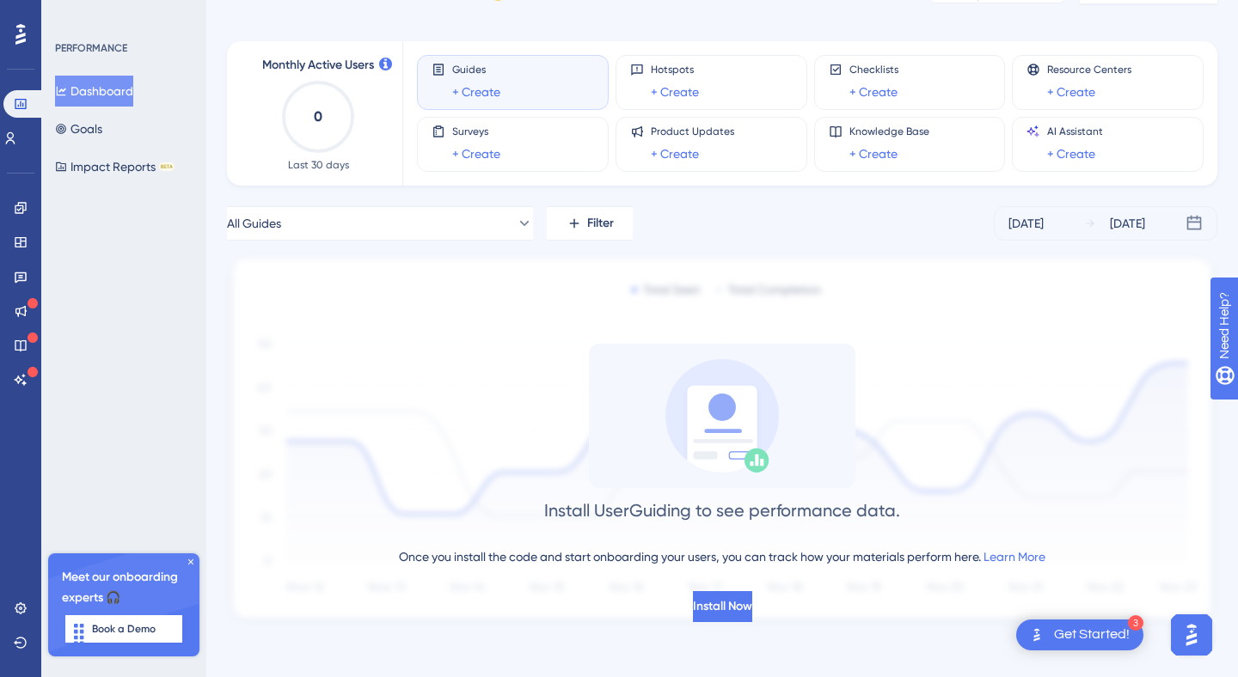
scroll to position [49, 0]
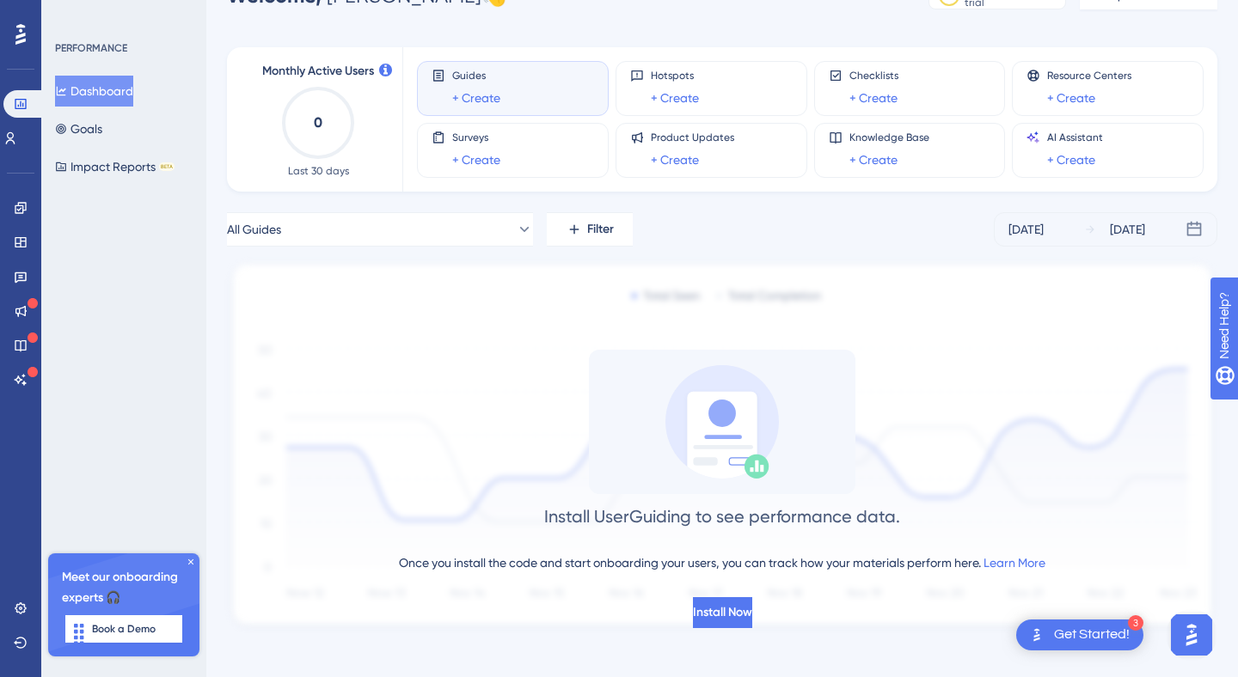
click at [188, 564] on icon at bounding box center [190, 561] width 5 height 5
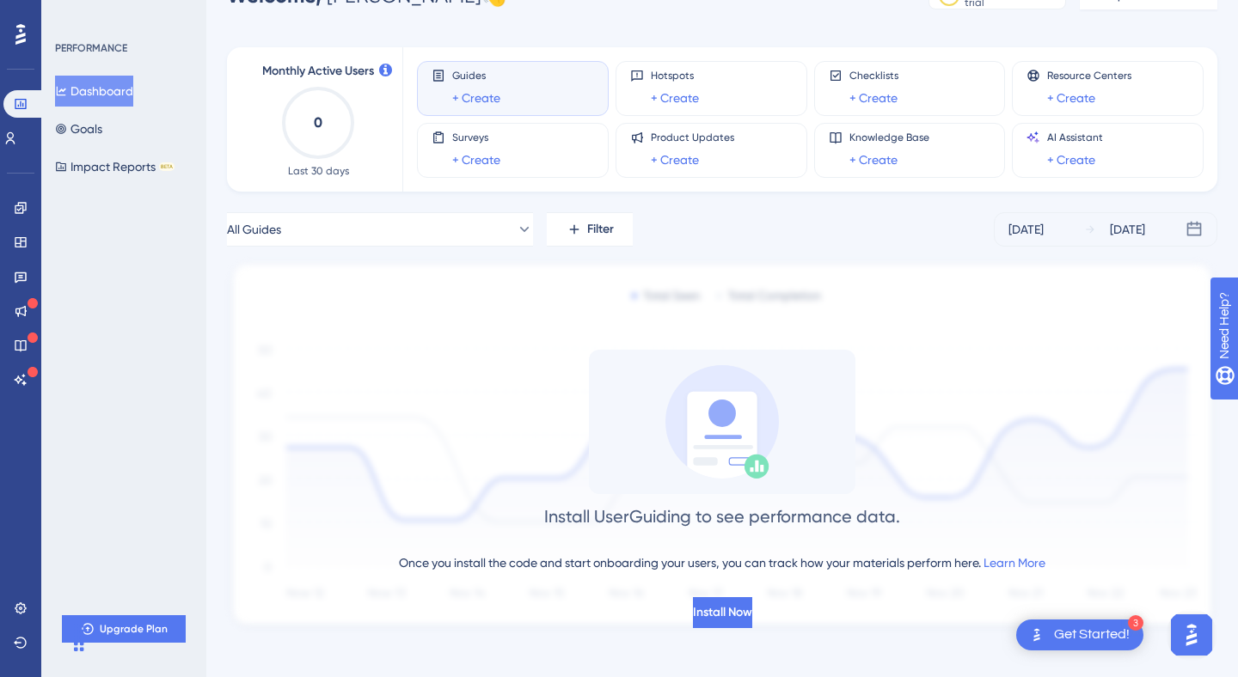
scroll to position [58, 0]
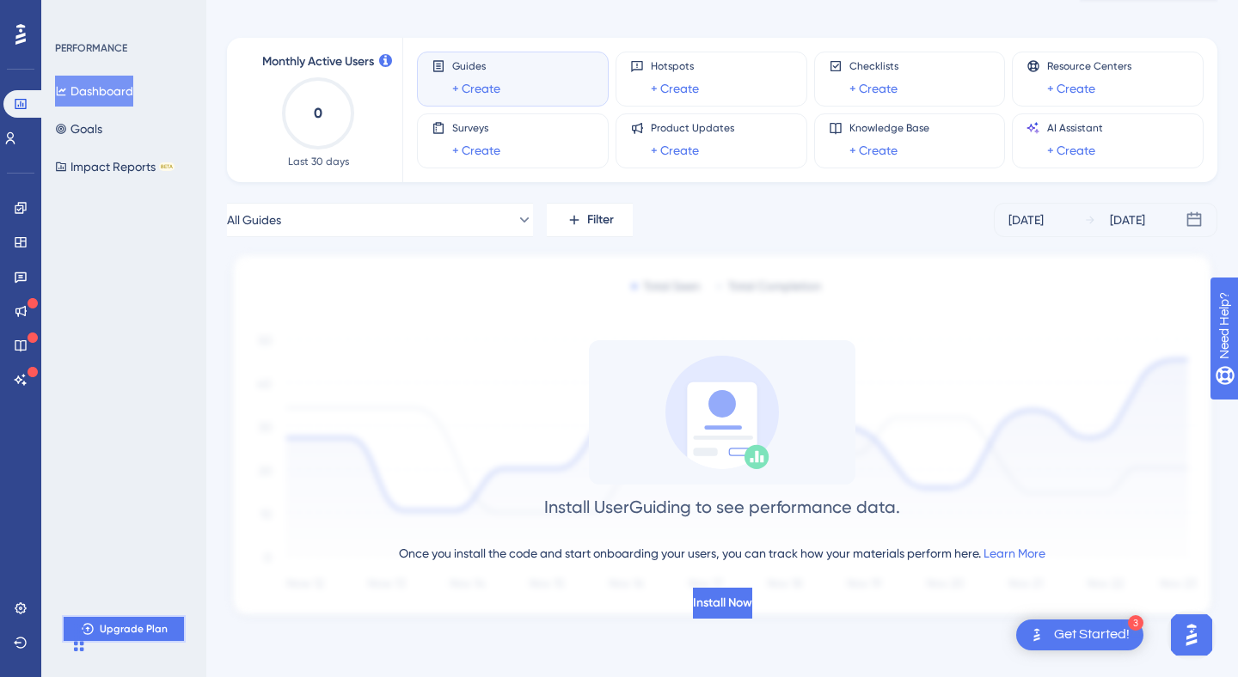
click at [136, 624] on span "Upgrade Plan" at bounding box center [134, 629] width 68 height 14
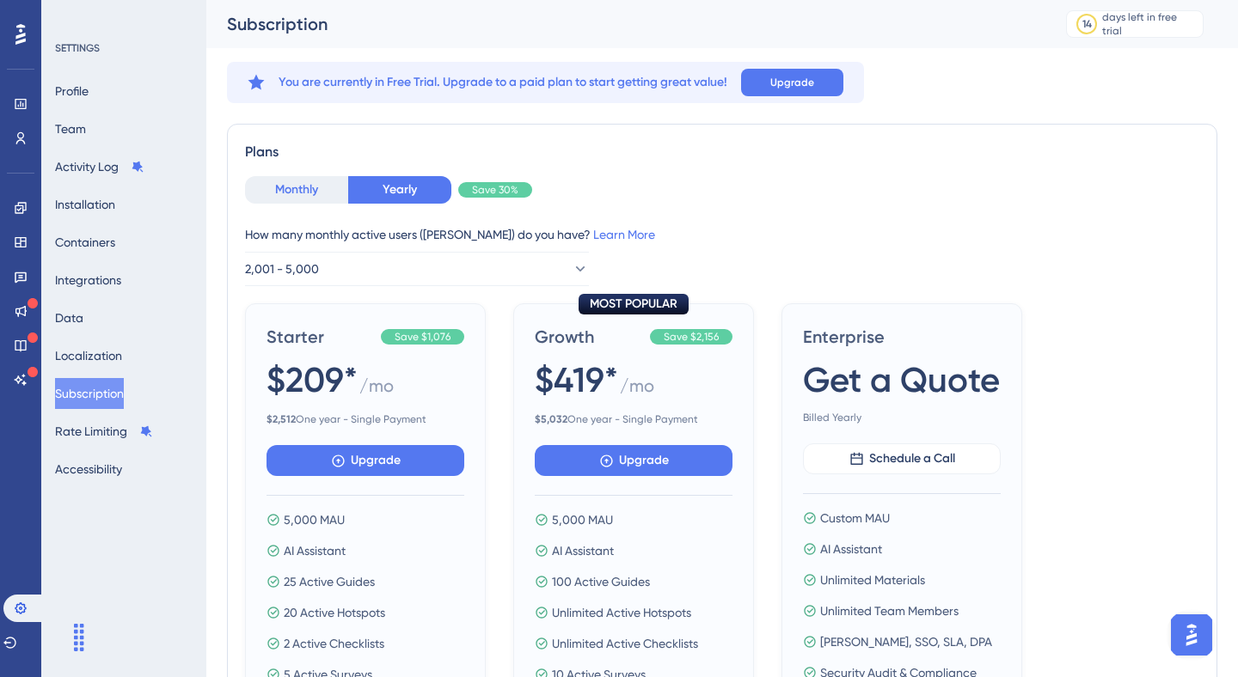
click at [301, 185] on button "Monthly" at bounding box center [296, 190] width 103 height 28
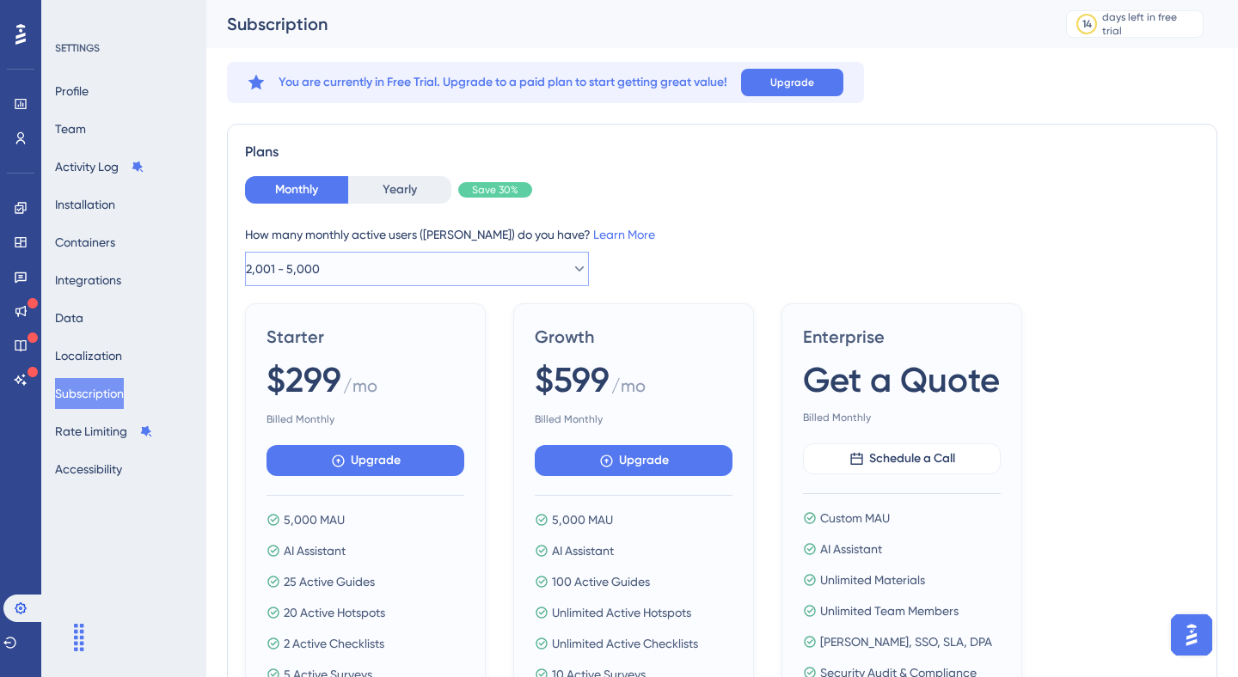
click at [379, 274] on button "2,001 - 5,000" at bounding box center [417, 269] width 344 height 34
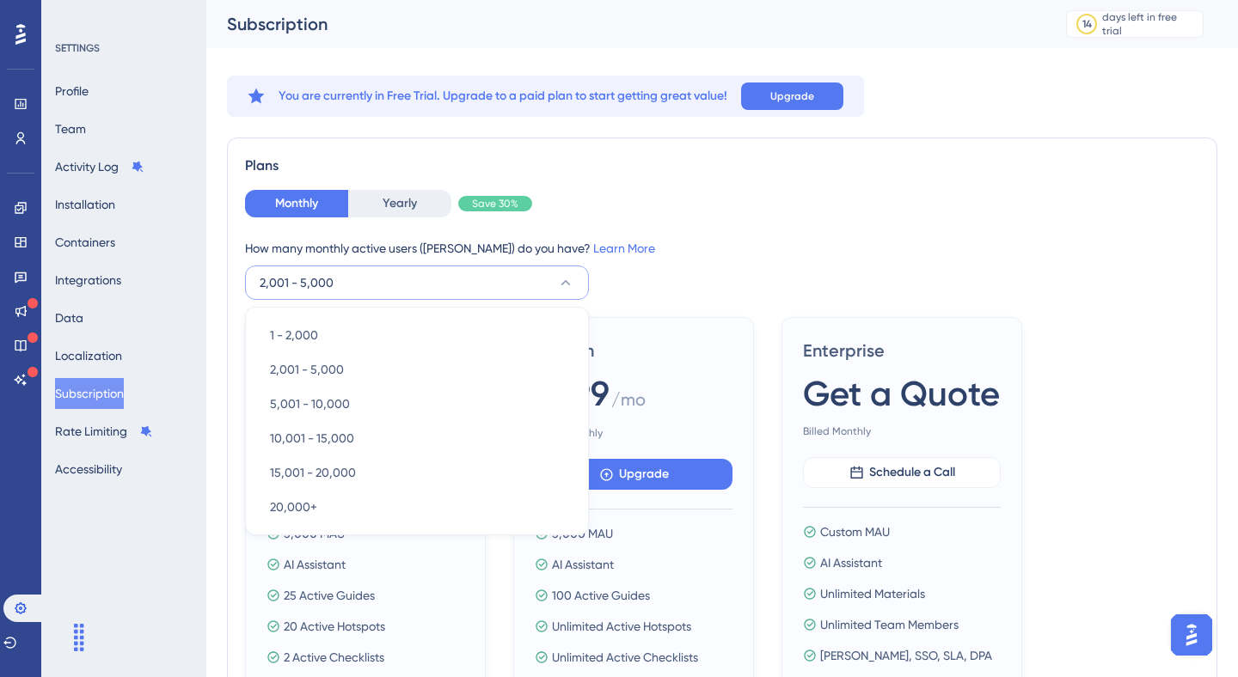
scroll to position [69, 0]
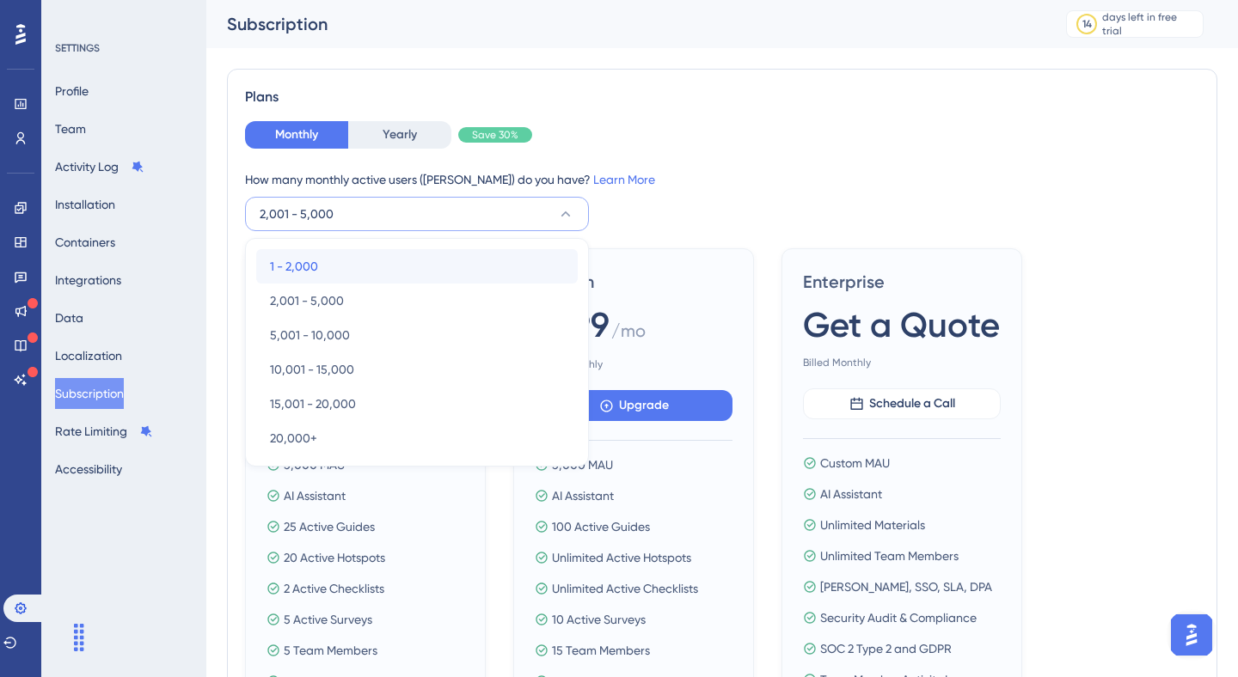
click at [379, 274] on div "1 - 2,000 1 - 2,000" at bounding box center [417, 266] width 294 height 34
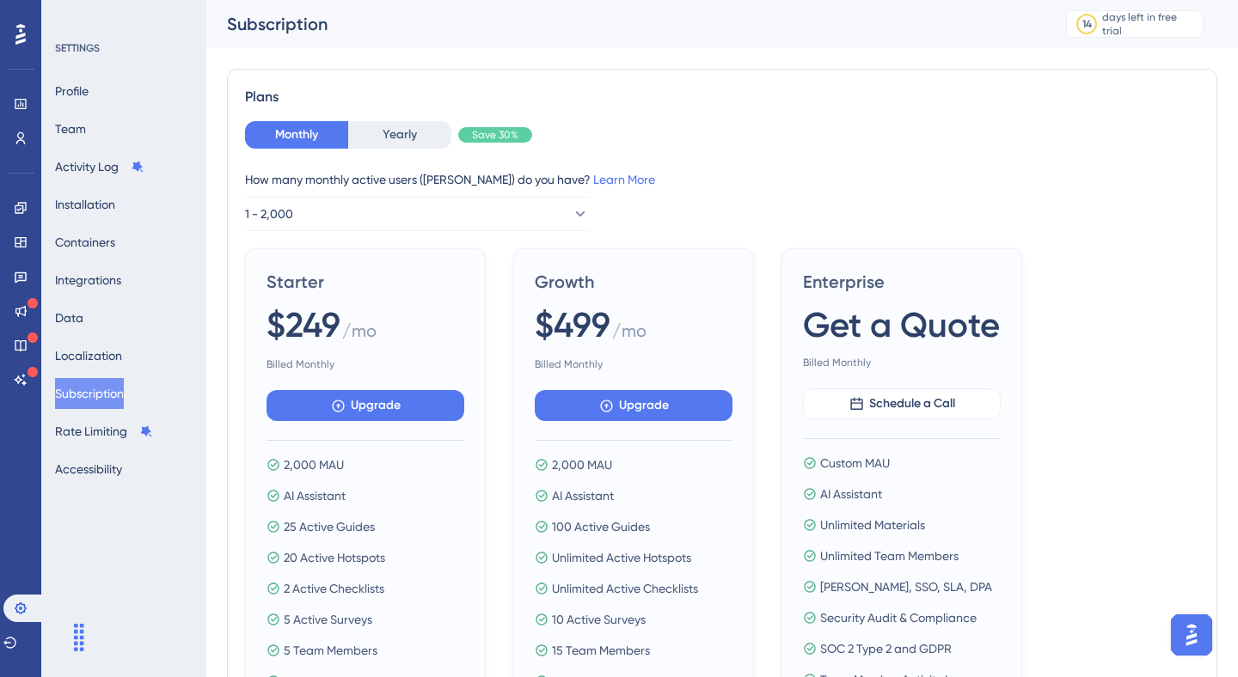
scroll to position [0, 0]
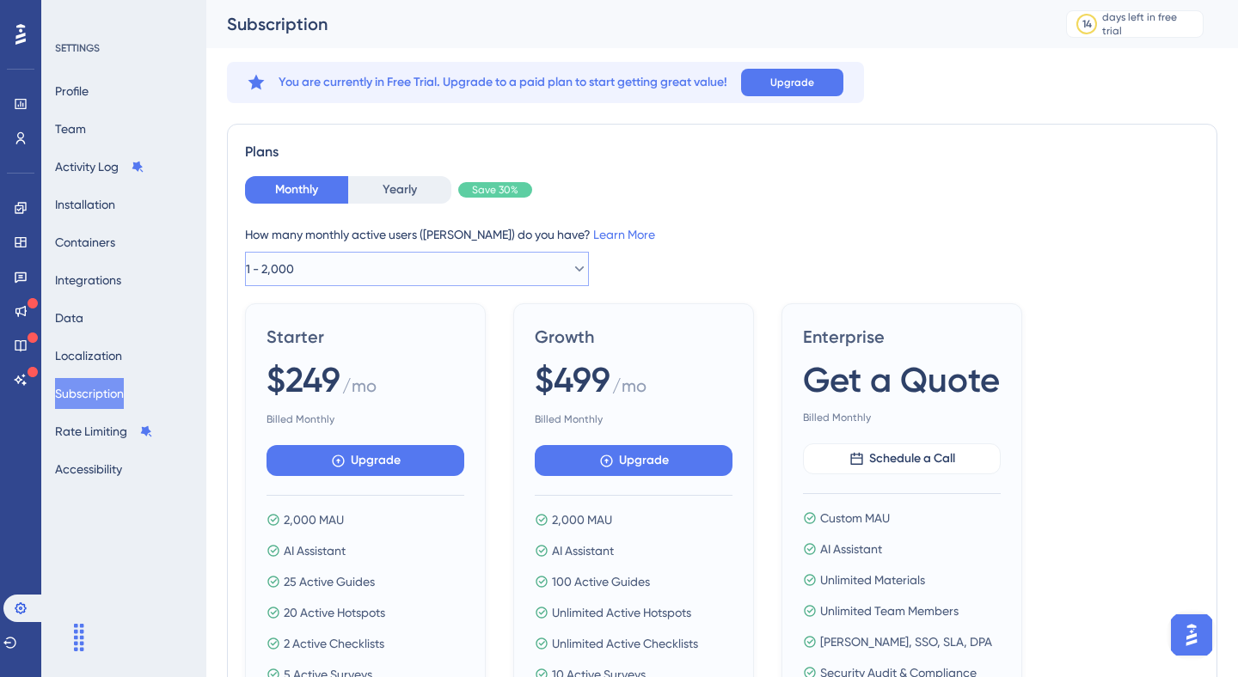
click at [494, 266] on button "1 - 2,000" at bounding box center [417, 269] width 344 height 34
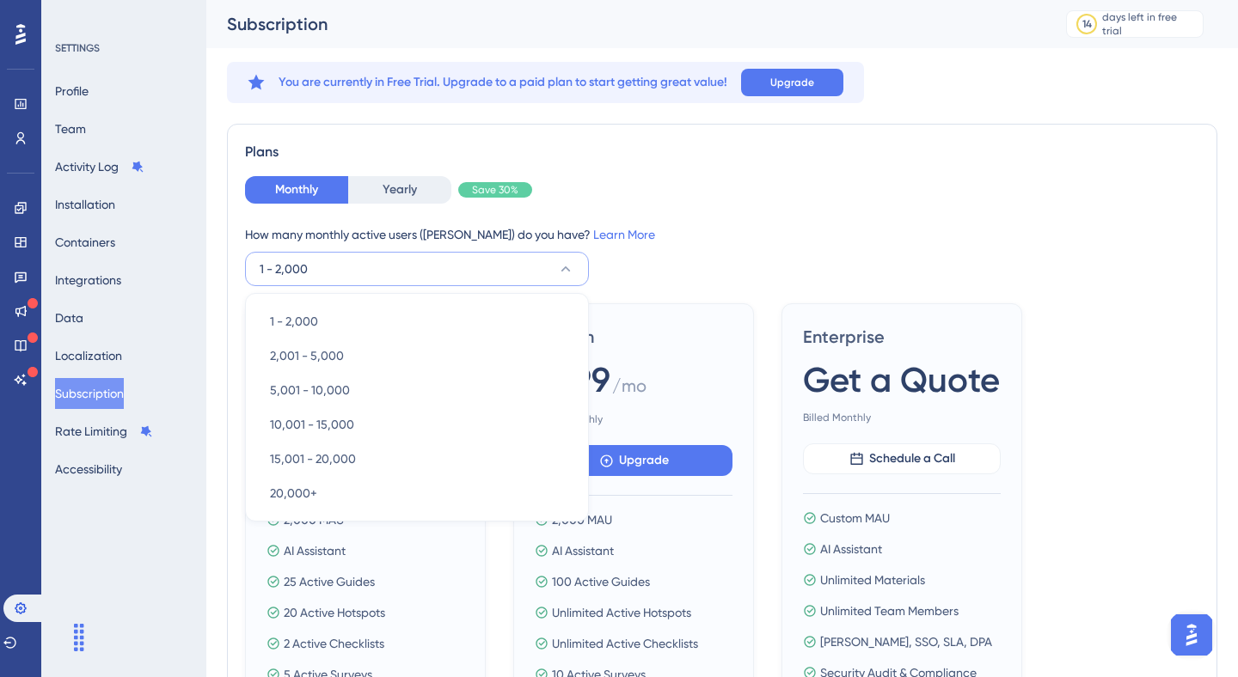
scroll to position [67, 0]
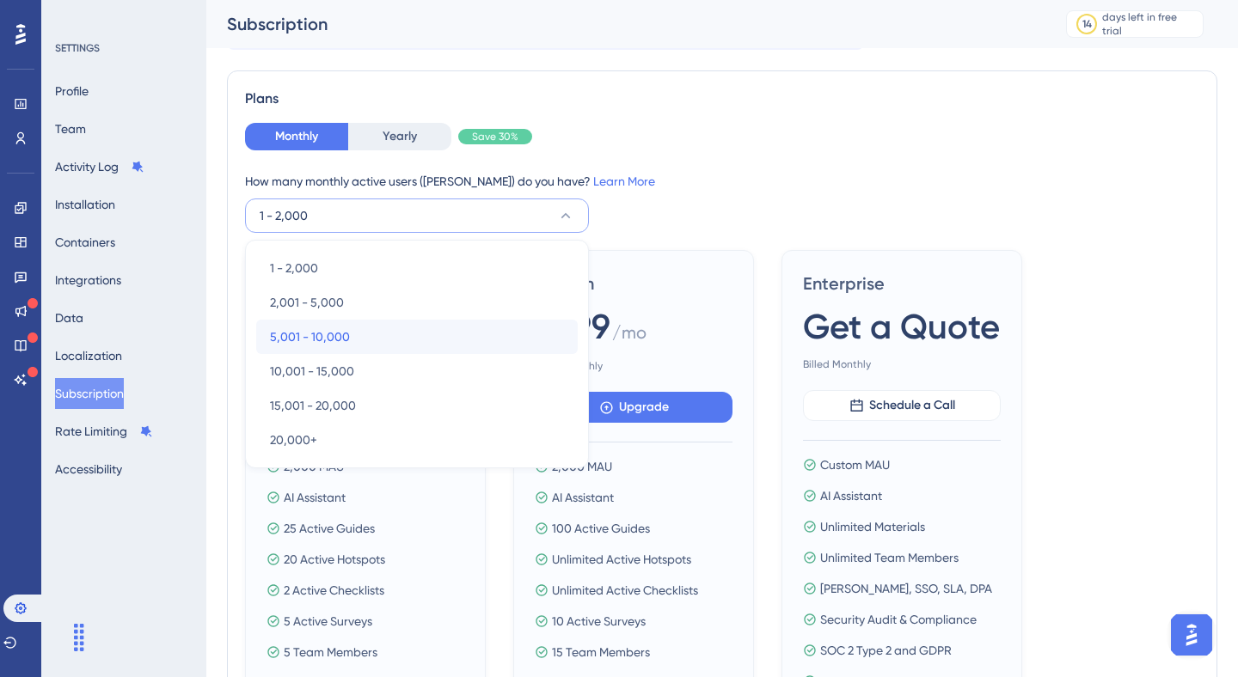
click at [463, 321] on div "5,001 - 10,000 5,001 - 10,000" at bounding box center [417, 337] width 294 height 34
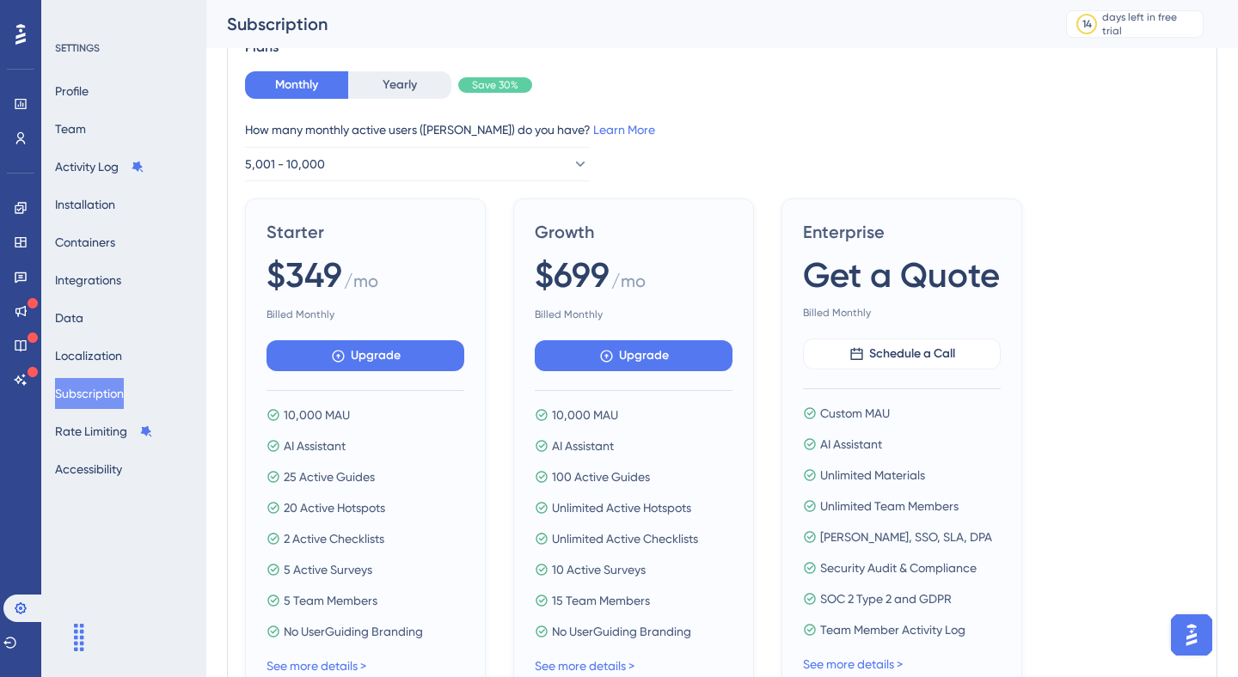
scroll to position [0, 0]
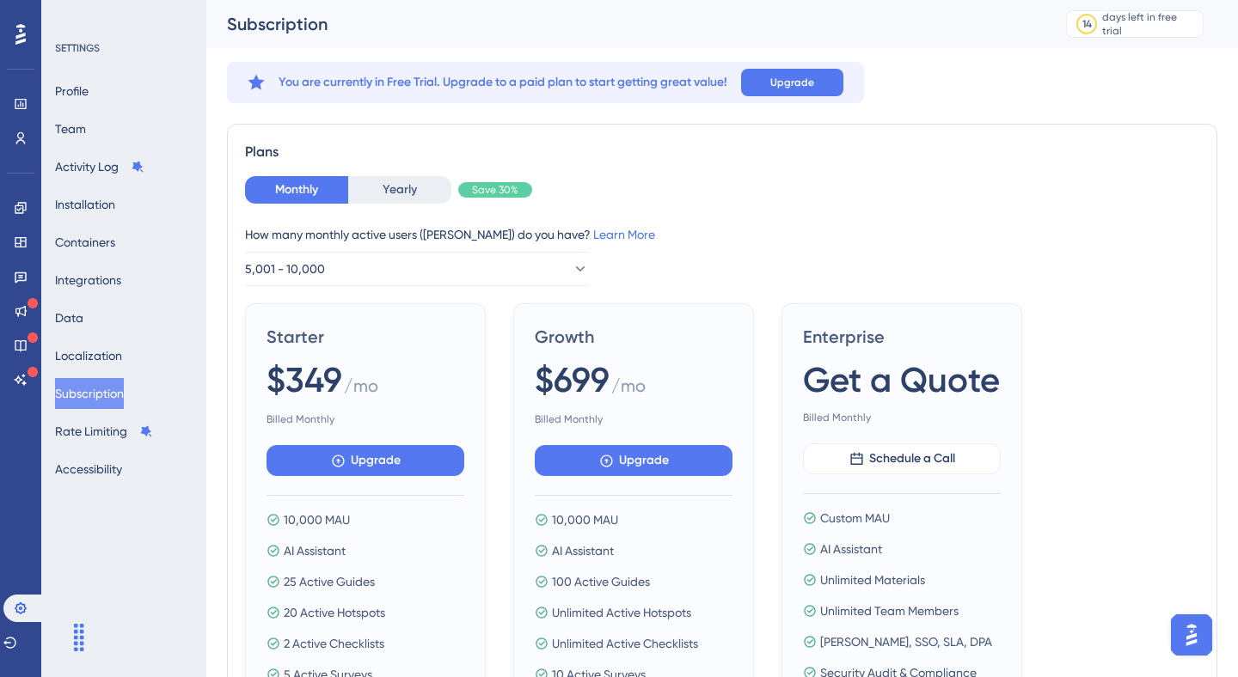
click at [140, 131] on div "Profile Team Activity Log Installation Containers Integrations Data Localizatio…" at bounding box center [124, 280] width 139 height 409
click at [85, 235] on button "Containers" at bounding box center [85, 242] width 60 height 31
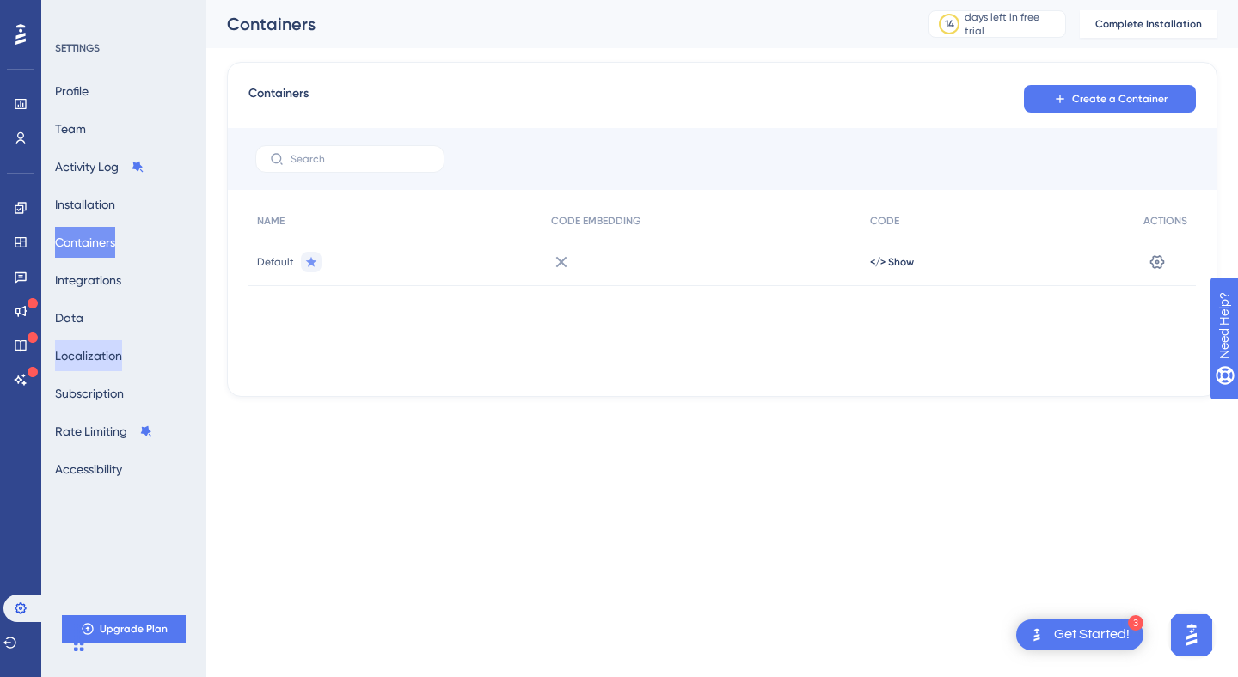
click at [99, 351] on button "Localization" at bounding box center [88, 355] width 67 height 31
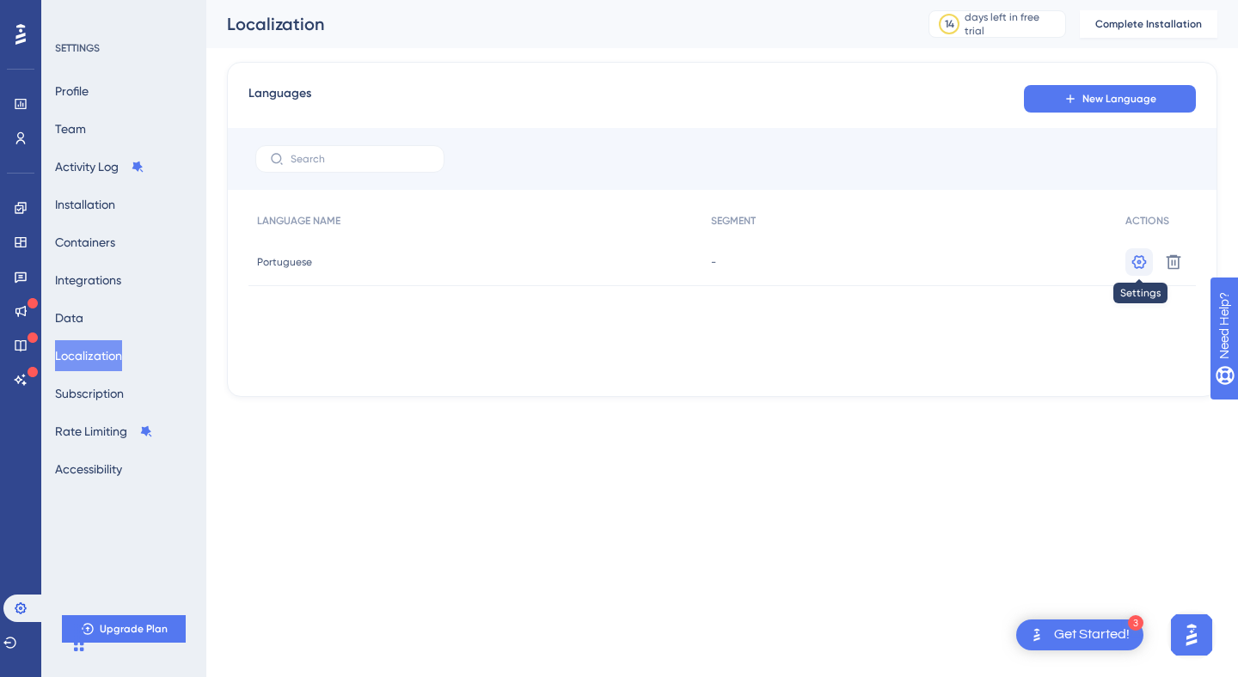
click at [1132, 254] on icon at bounding box center [1138, 262] width 17 height 17
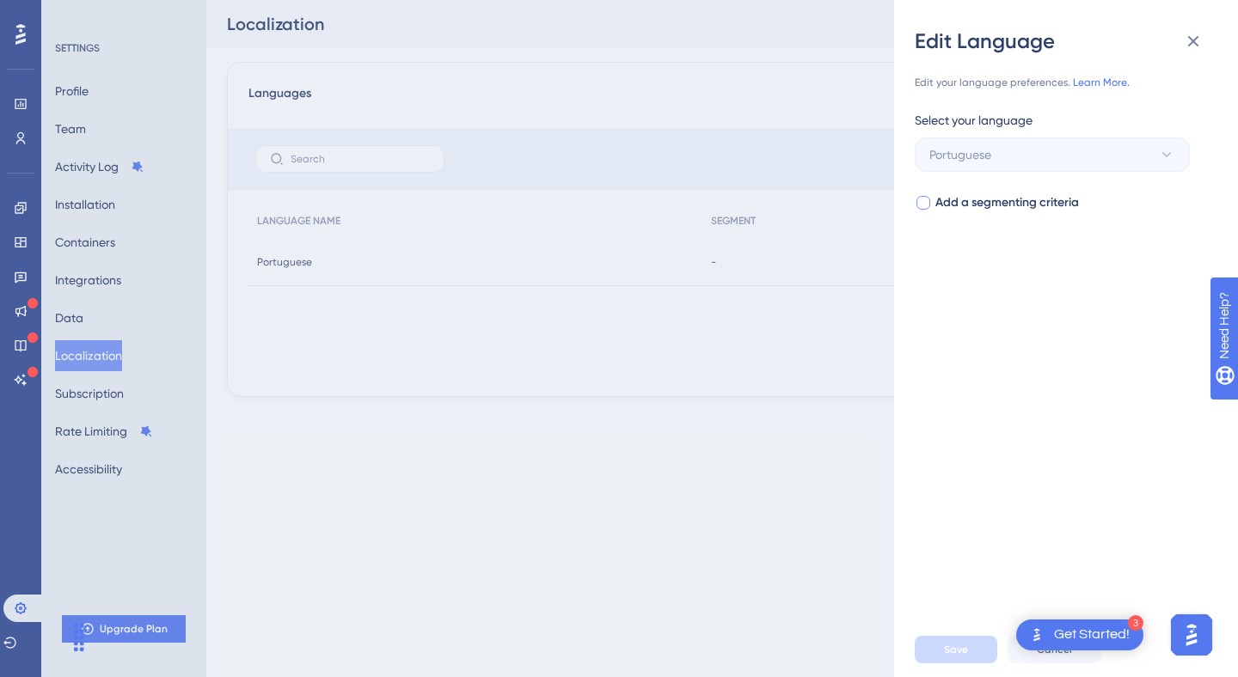
click at [939, 203] on span "Add a segmenting criteria" at bounding box center [1007, 203] width 144 height 21
click at [950, 278] on span "Select your segment" at bounding box center [985, 271] width 112 height 21
click at [951, 218] on div "Add a segmenting criteria Select your segment Select your segment No Result Fou…" at bounding box center [1058, 241] width 289 height 96
click at [953, 204] on span "Add a segmenting criteria" at bounding box center [1007, 203] width 144 height 21
checkbox input "false"
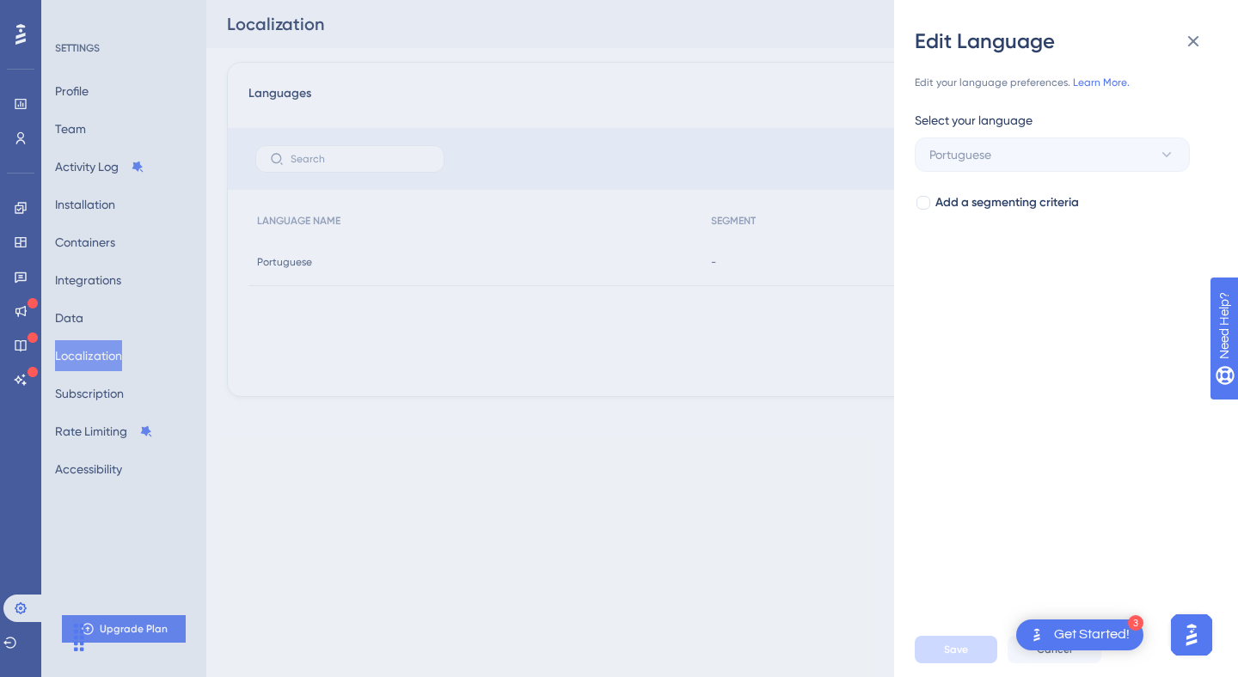
click at [708, 368] on div "Edit Language Edit your language preferences. Learn More. Select your language …" at bounding box center [619, 338] width 1238 height 677
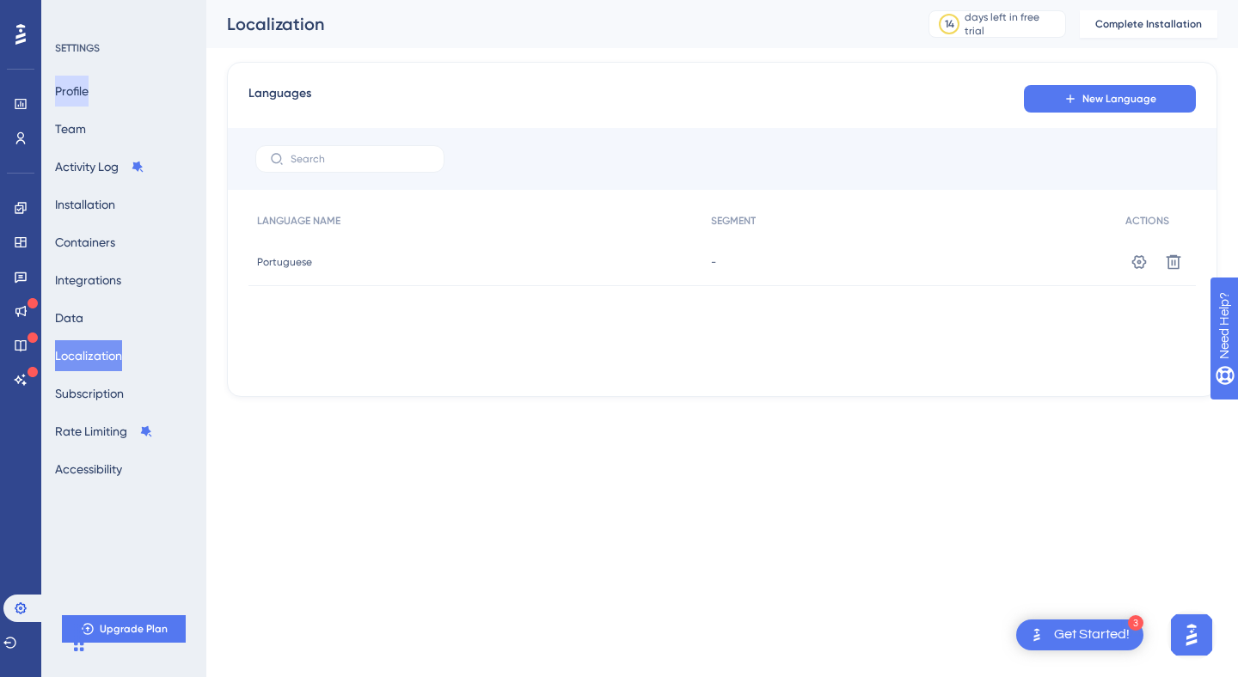
click at [89, 89] on button "Profile" at bounding box center [72, 91] width 34 height 31
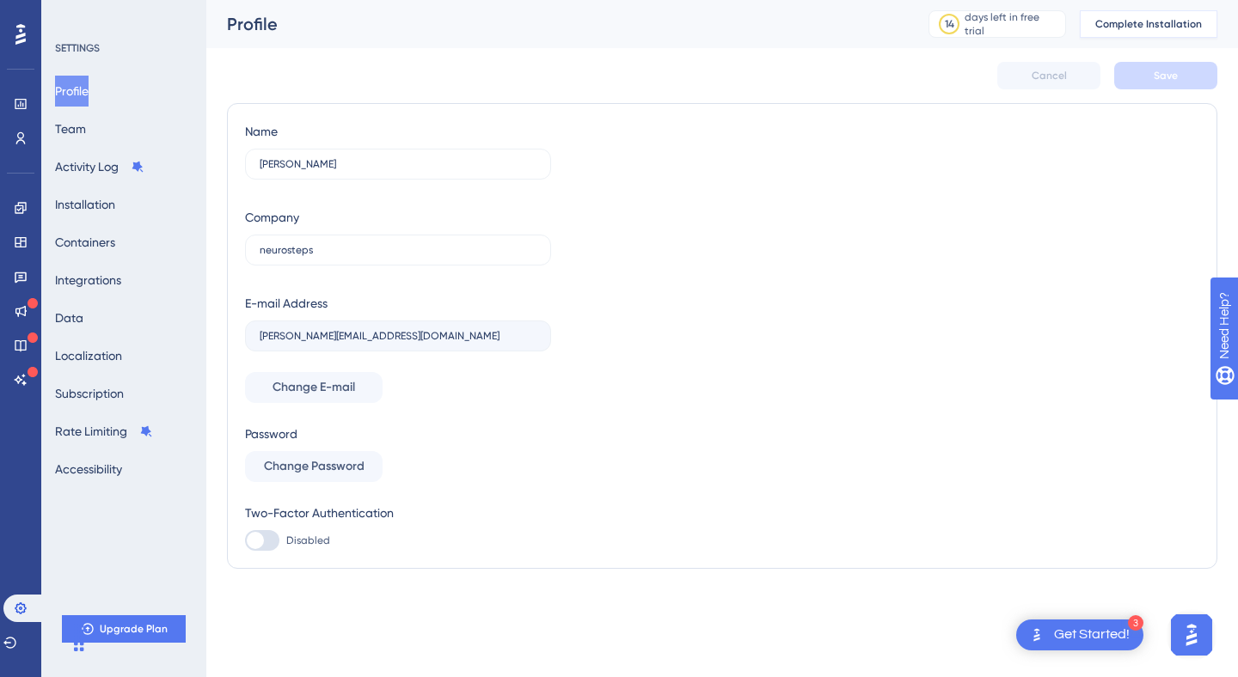
click at [1128, 14] on button "Complete Installation" at bounding box center [1148, 24] width 138 height 28
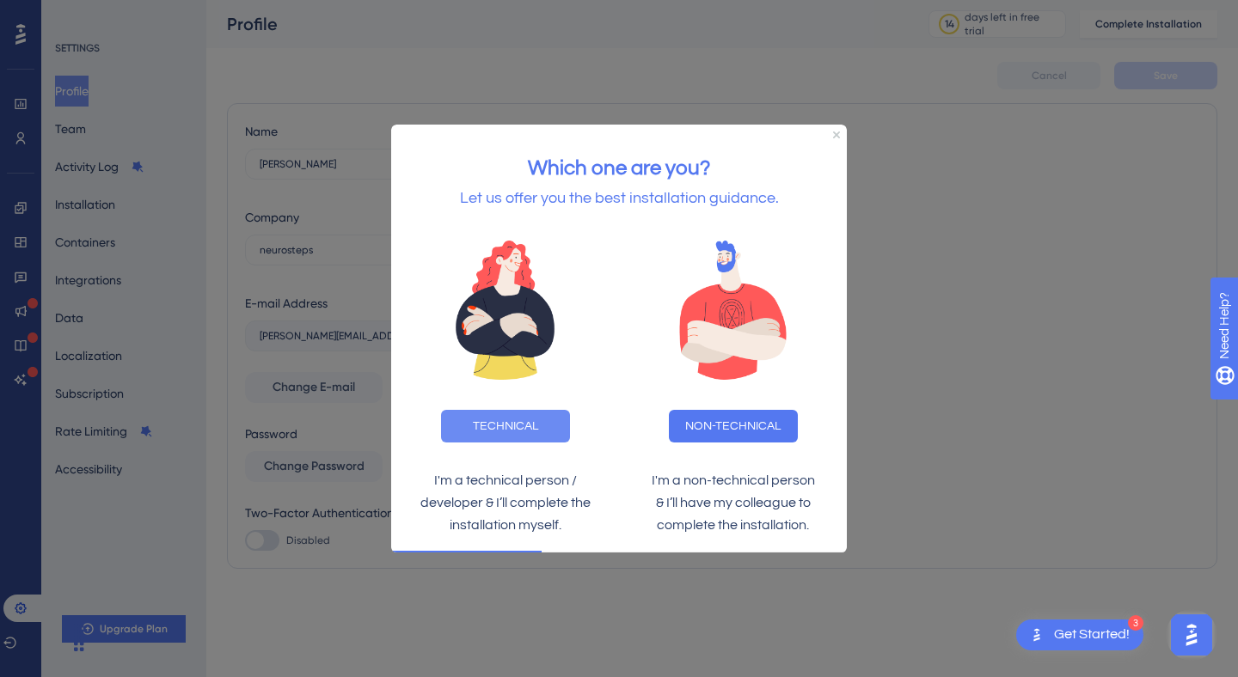
click at [538, 436] on button "TECHNICAL" at bounding box center [505, 425] width 129 height 33
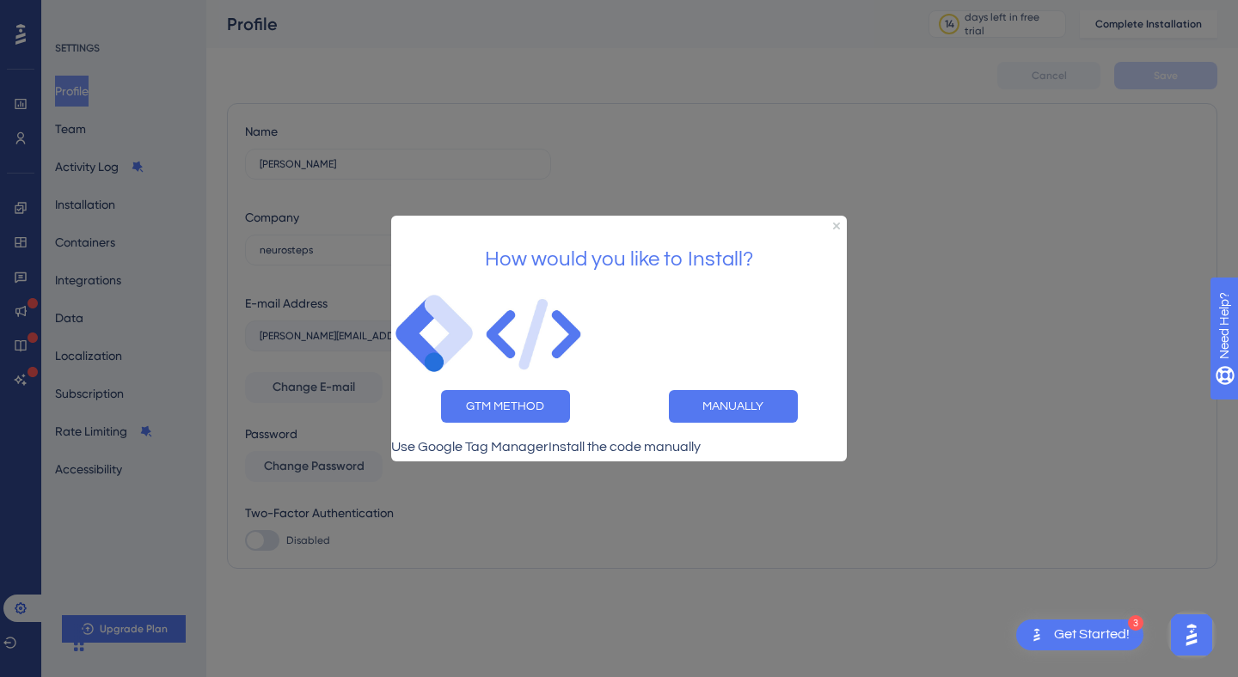
click at [896, 125] on div at bounding box center [619, 338] width 1238 height 677
click at [839, 216] on div "How would you like to Install?" at bounding box center [618, 253] width 455 height 75
click at [838, 216] on div "How would you like to Install?" at bounding box center [618, 253] width 455 height 75
click at [838, 223] on icon "Close Preview" at bounding box center [836, 226] width 7 height 7
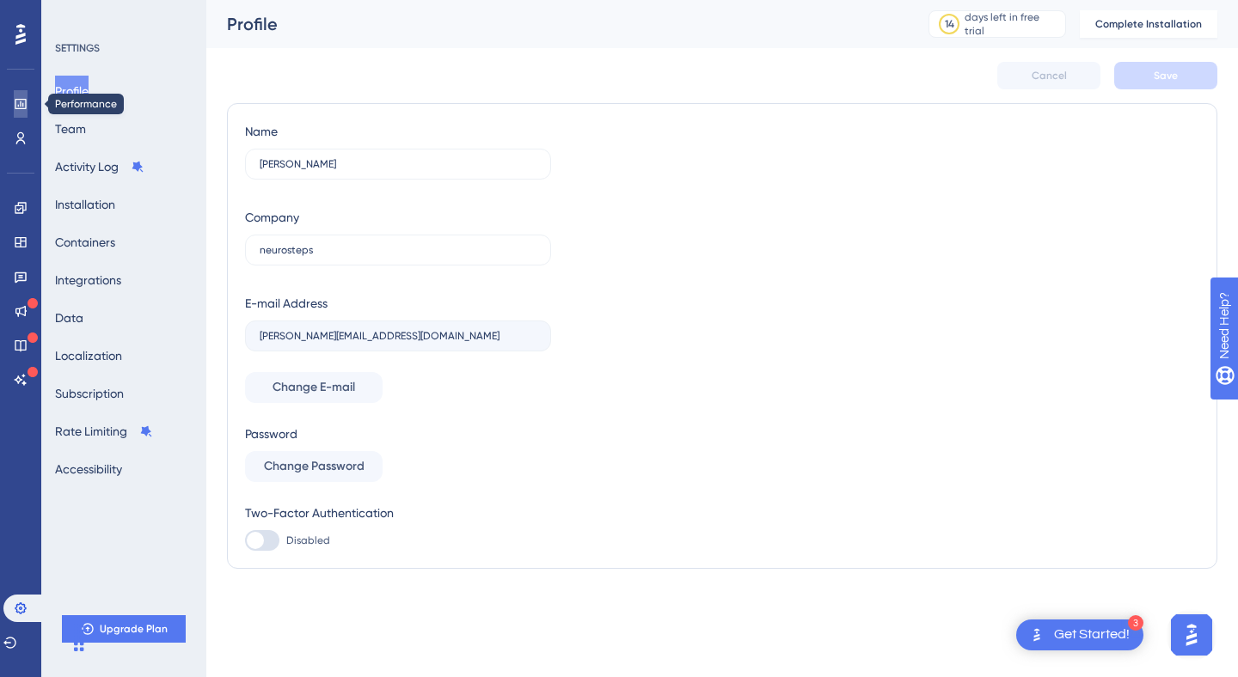
click at [28, 112] on link at bounding box center [21, 104] width 14 height 28
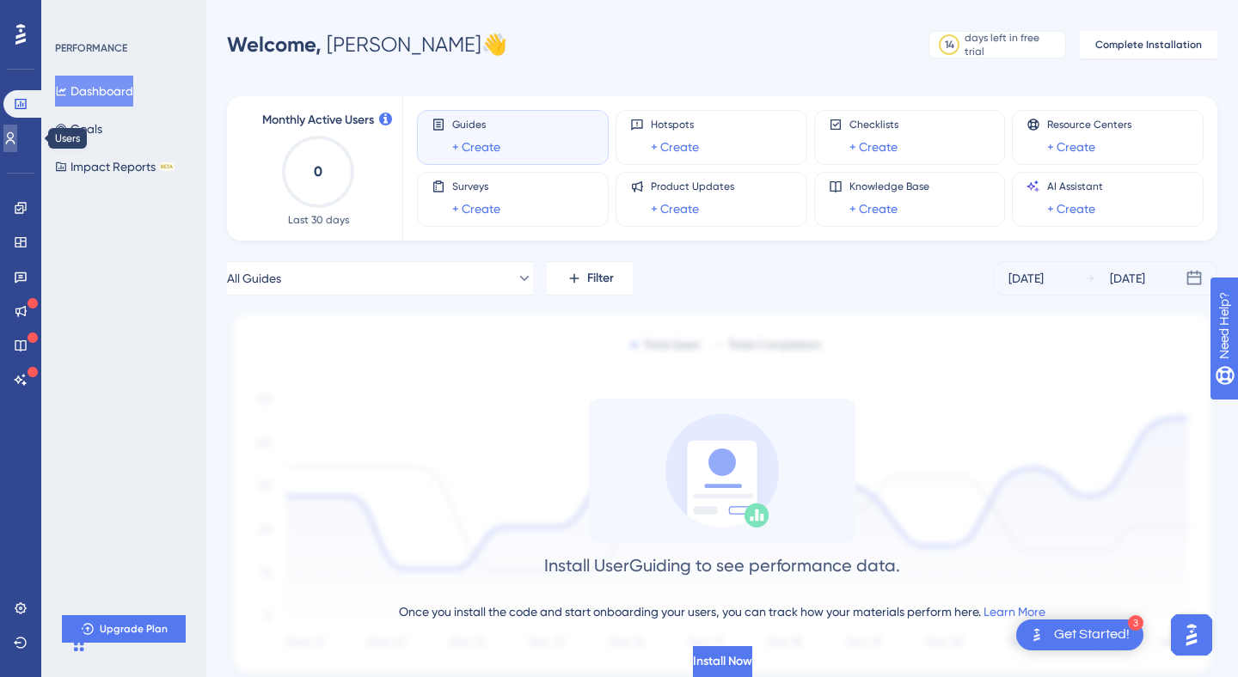
click at [17, 135] on icon at bounding box center [10, 138] width 14 height 14
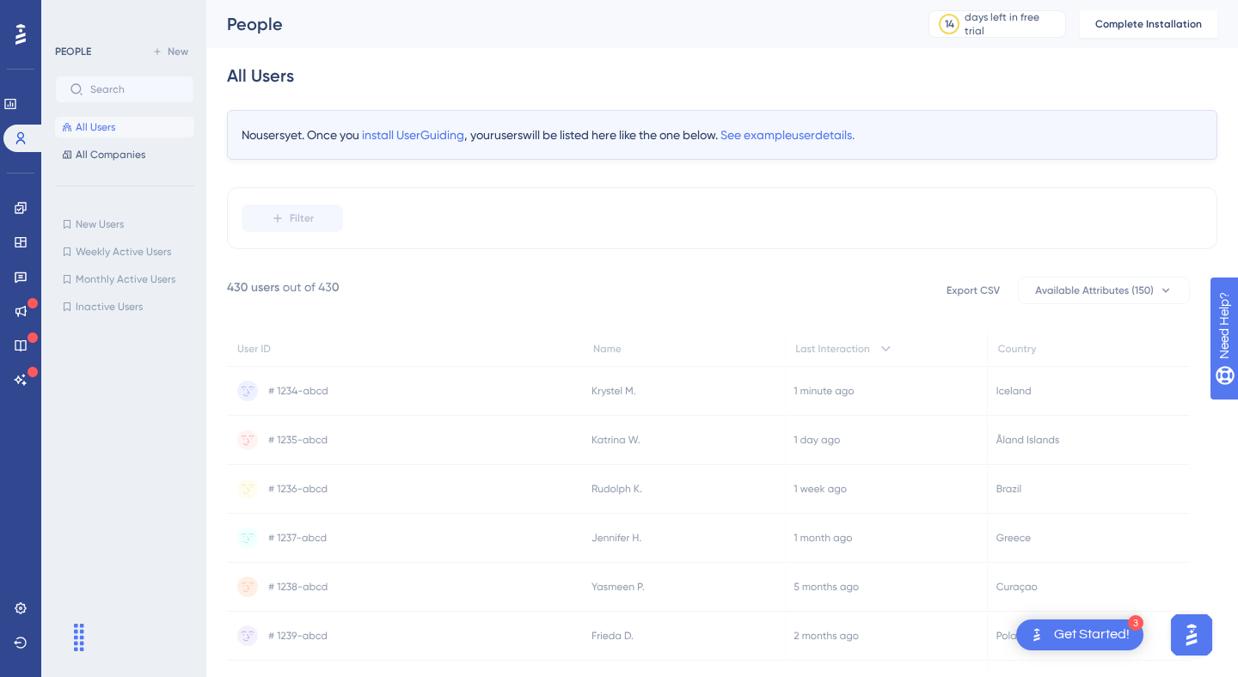
click at [27, 178] on div "Engagement Widgets Feedback Product Updates Knowledge Base AI Assistant" at bounding box center [21, 272] width 28 height 241
click at [22, 199] on link at bounding box center [21, 208] width 14 height 28
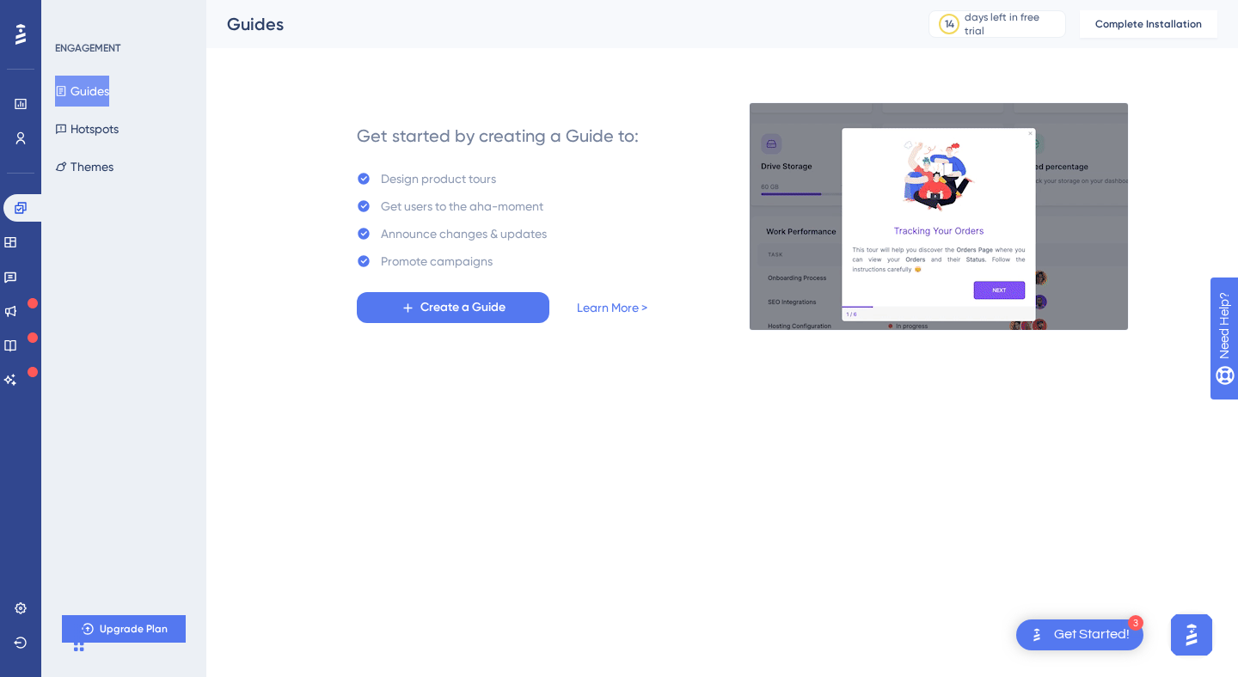
click at [25, 223] on div "Engagement Widgets Feedback Product Updates Knowledge Base AI Assistant" at bounding box center [20, 293] width 34 height 199
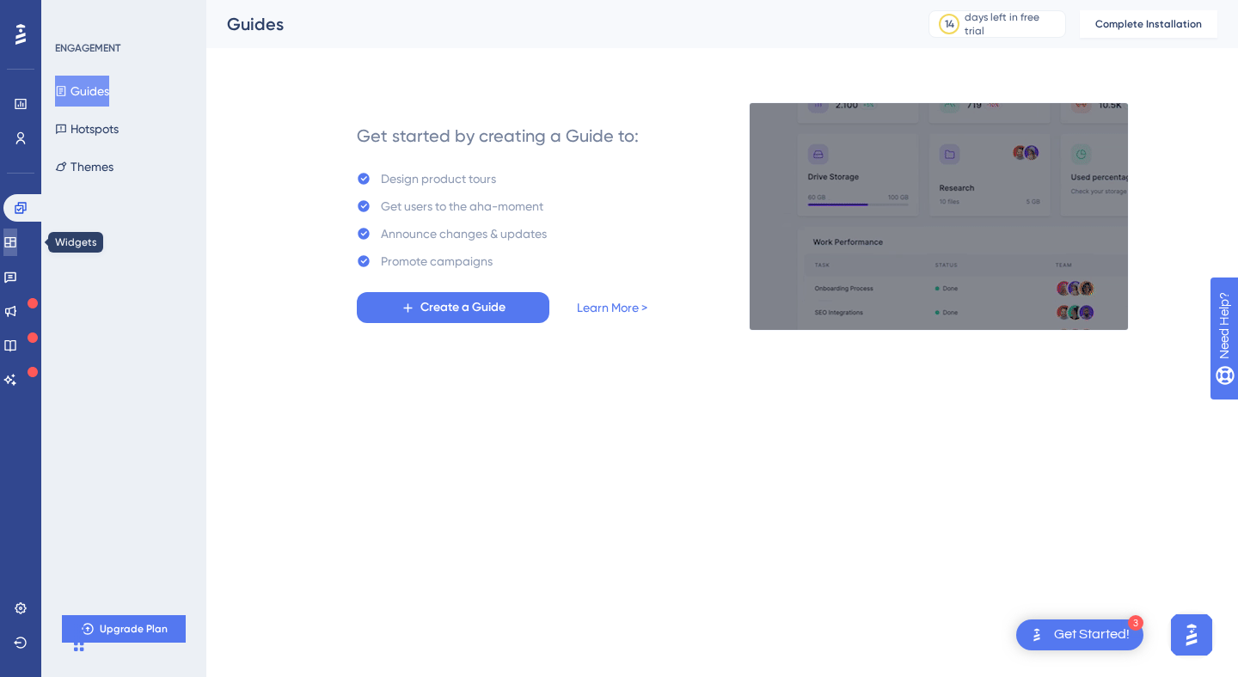
click at [15, 243] on icon at bounding box center [9, 242] width 11 height 10
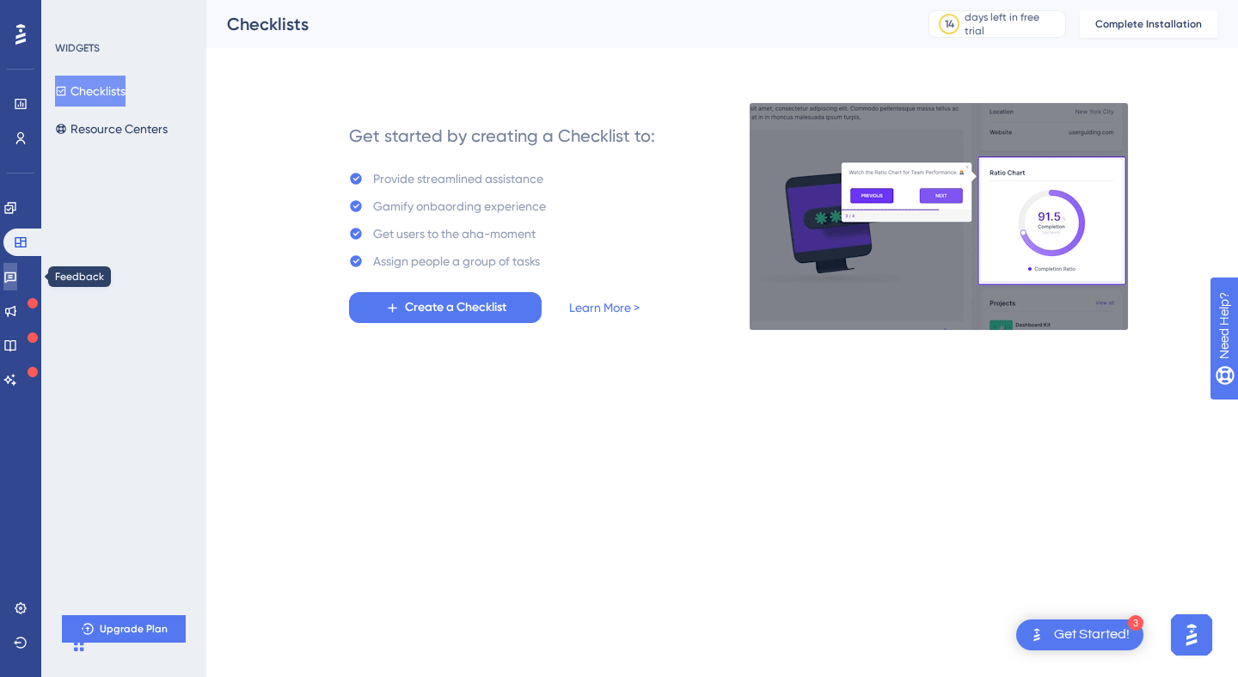
click at [17, 270] on icon at bounding box center [10, 277] width 14 height 14
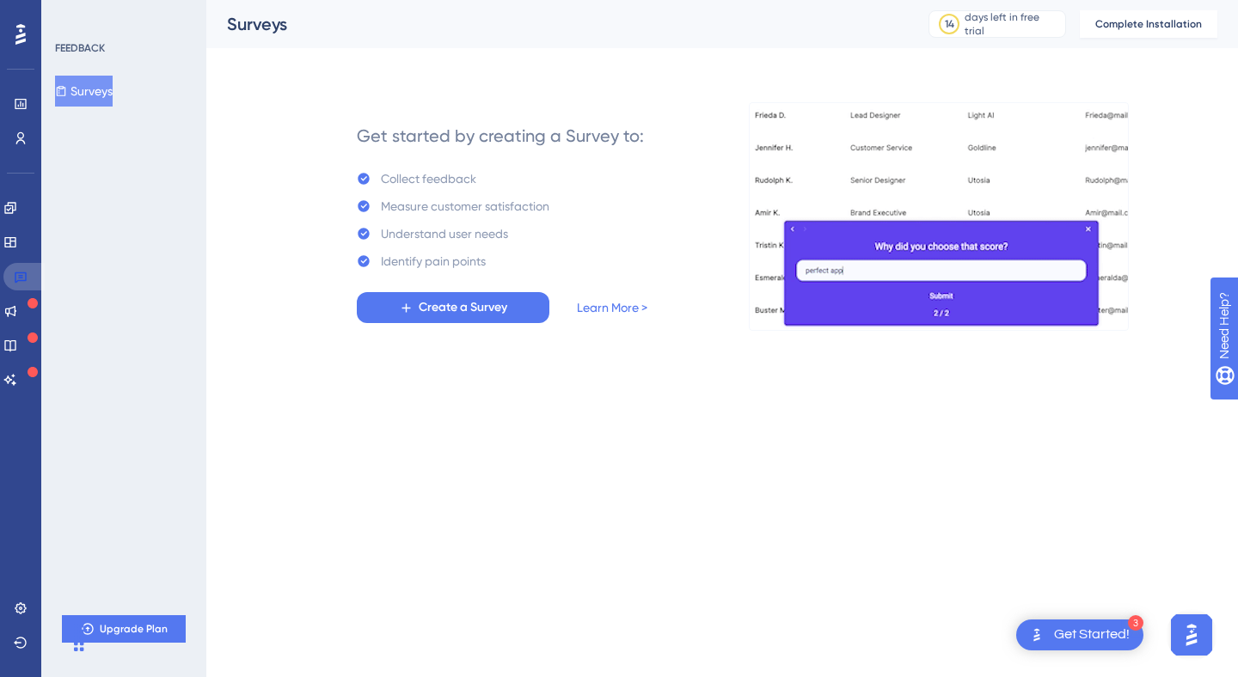
click at [20, 285] on link at bounding box center [23, 277] width 41 height 28
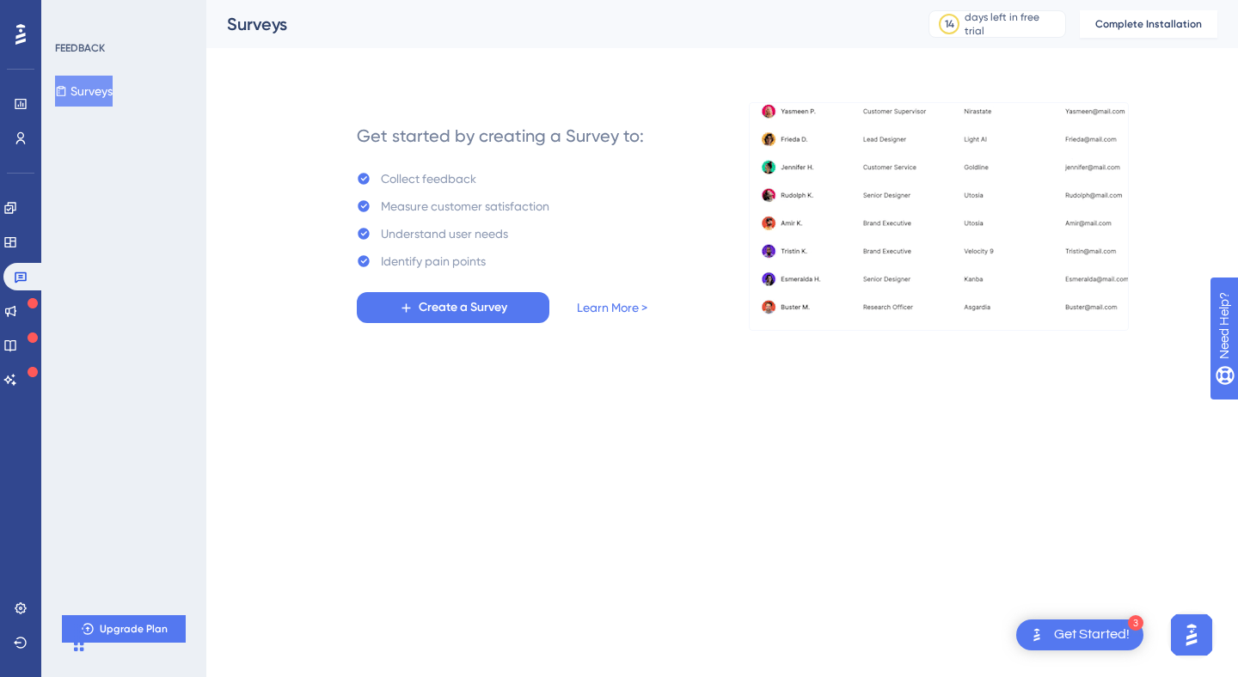
click at [20, 296] on div "Engagement Widgets Feedback Product Updates Knowledge Base AI Assistant" at bounding box center [20, 293] width 34 height 199
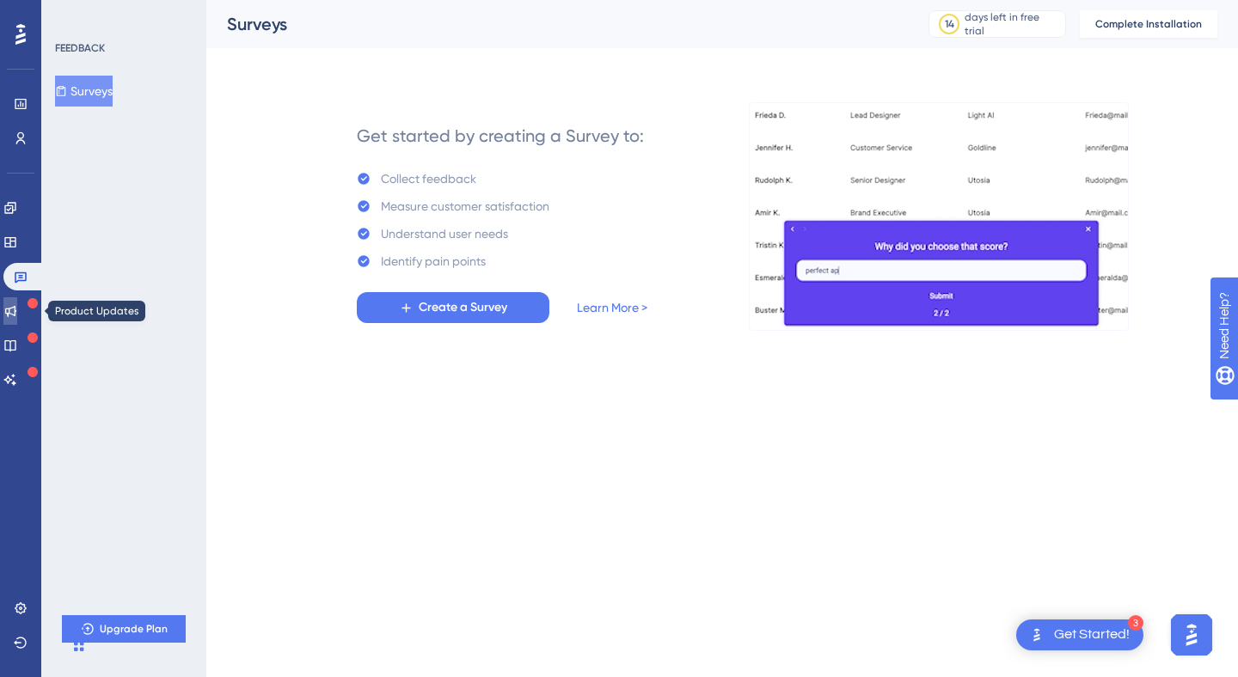
click at [17, 309] on icon at bounding box center [10, 311] width 14 height 14
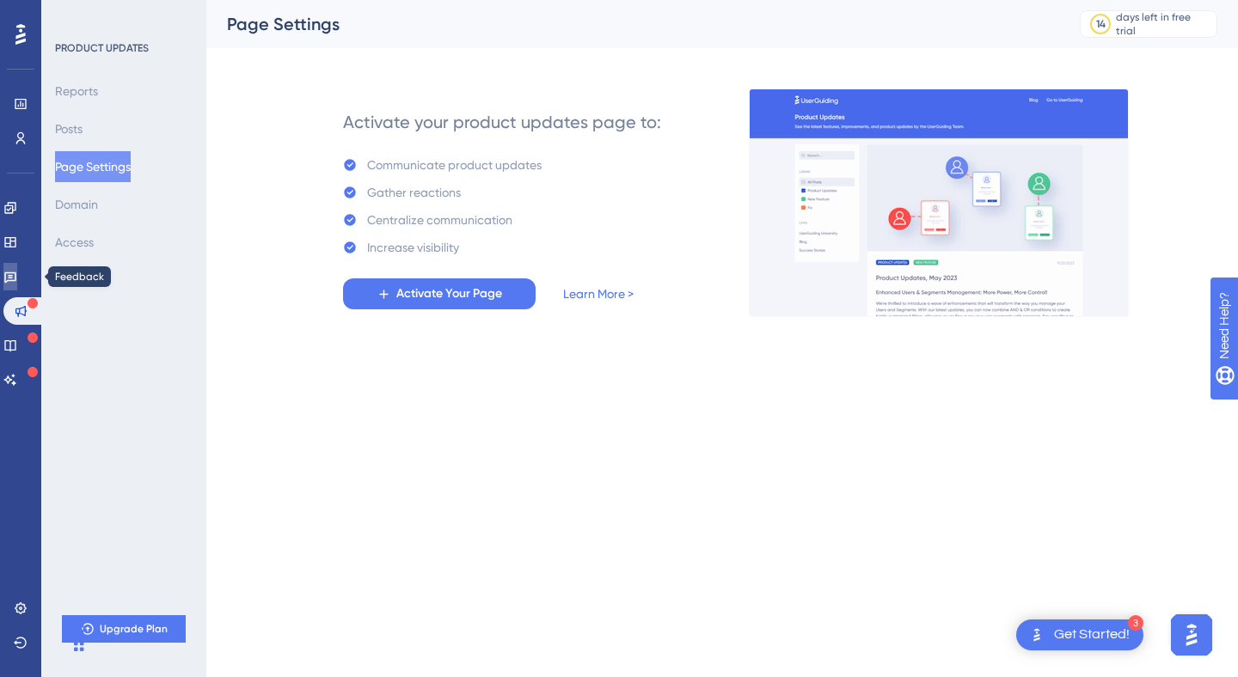
click at [17, 265] on link at bounding box center [10, 277] width 14 height 28
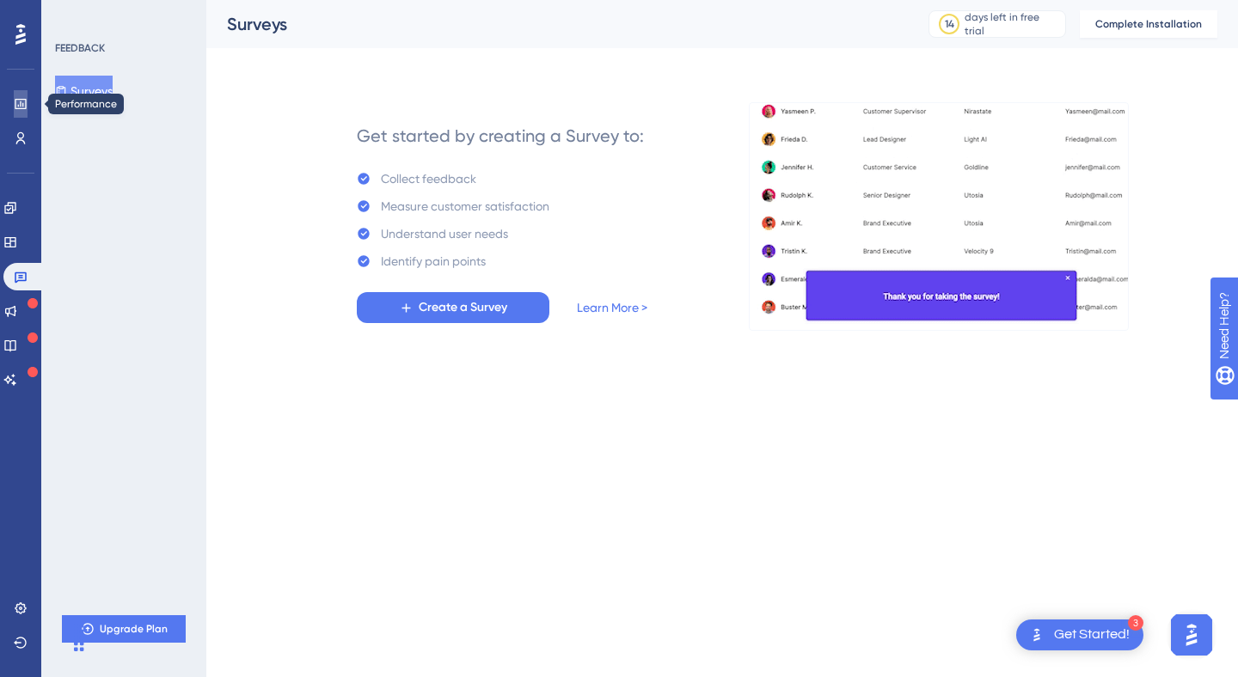
click at [19, 113] on link at bounding box center [21, 104] width 14 height 28
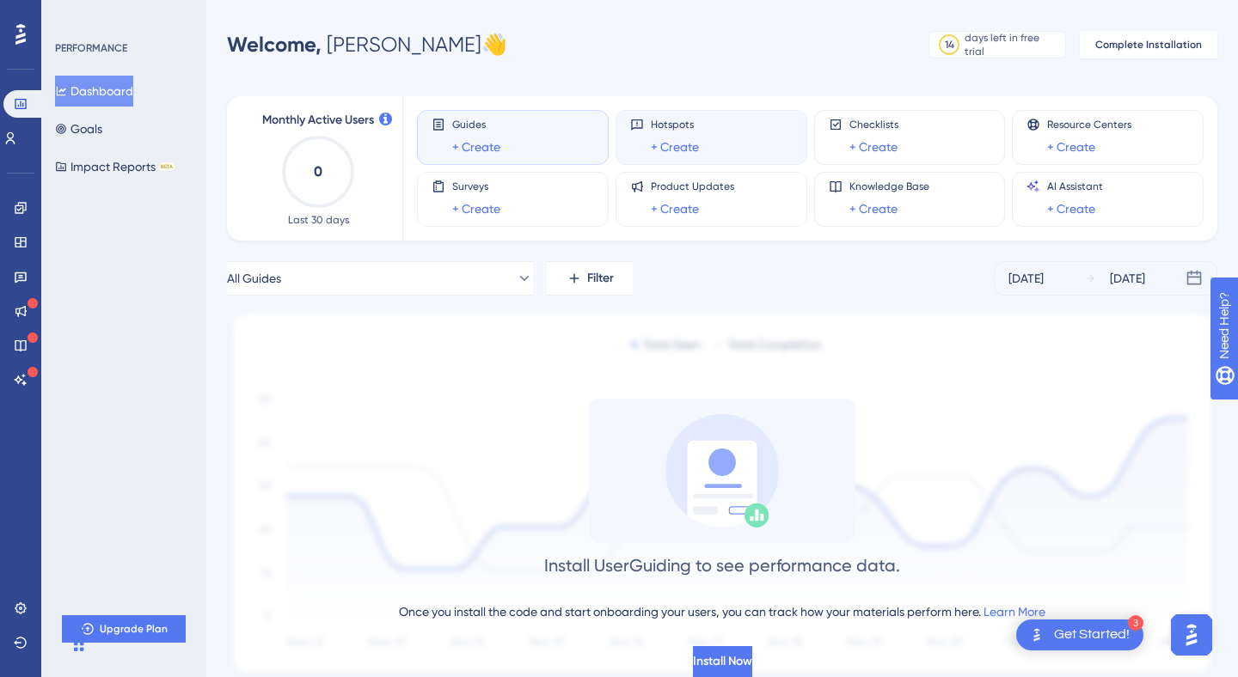
scroll to position [58, 0]
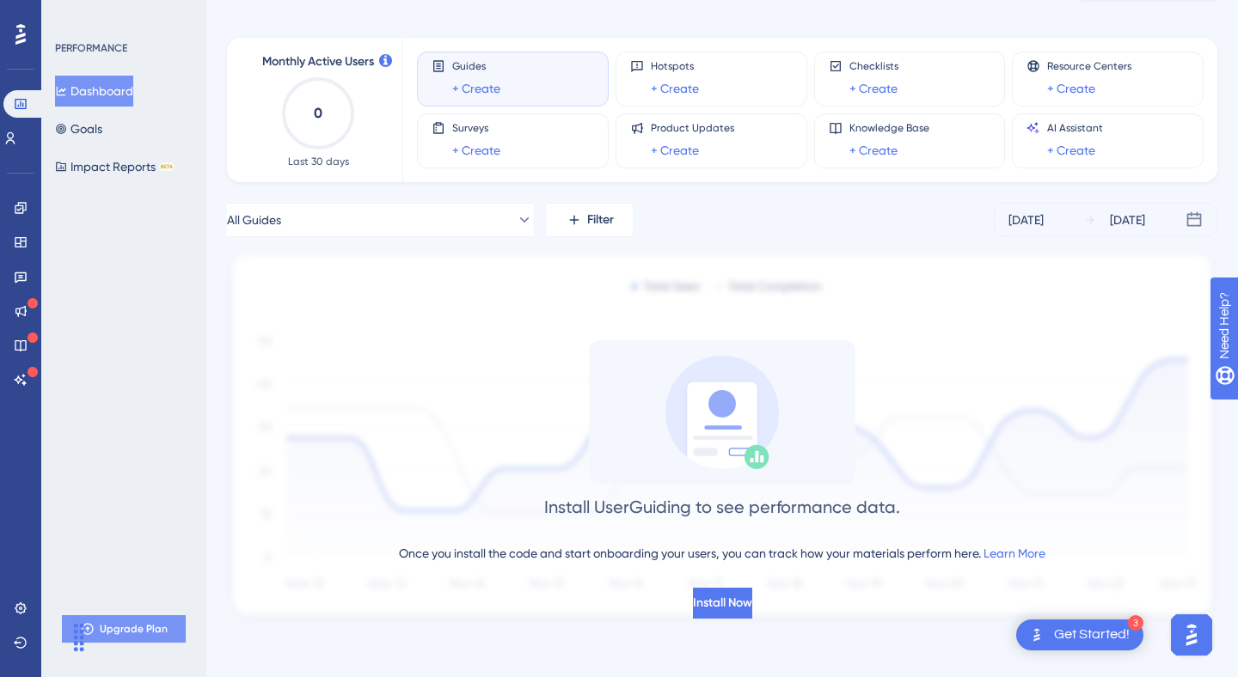
click at [96, 622] on button "Upgrade Plan" at bounding box center [124, 629] width 124 height 28
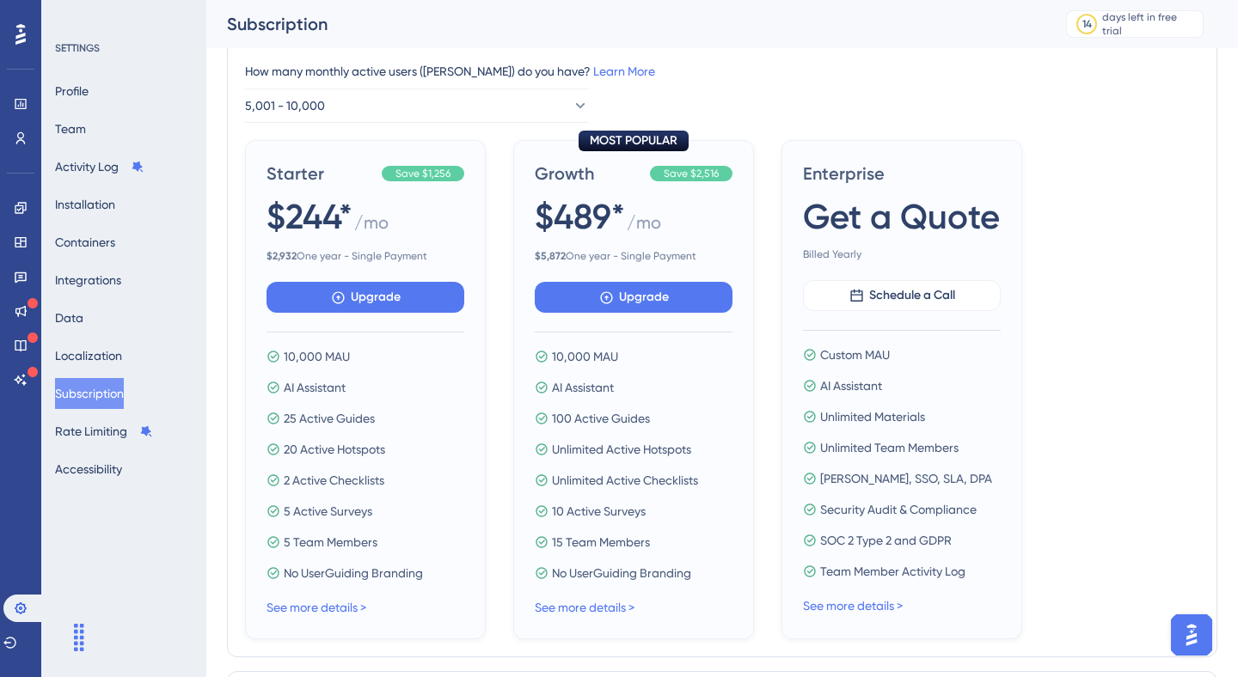
scroll to position [182, 0]
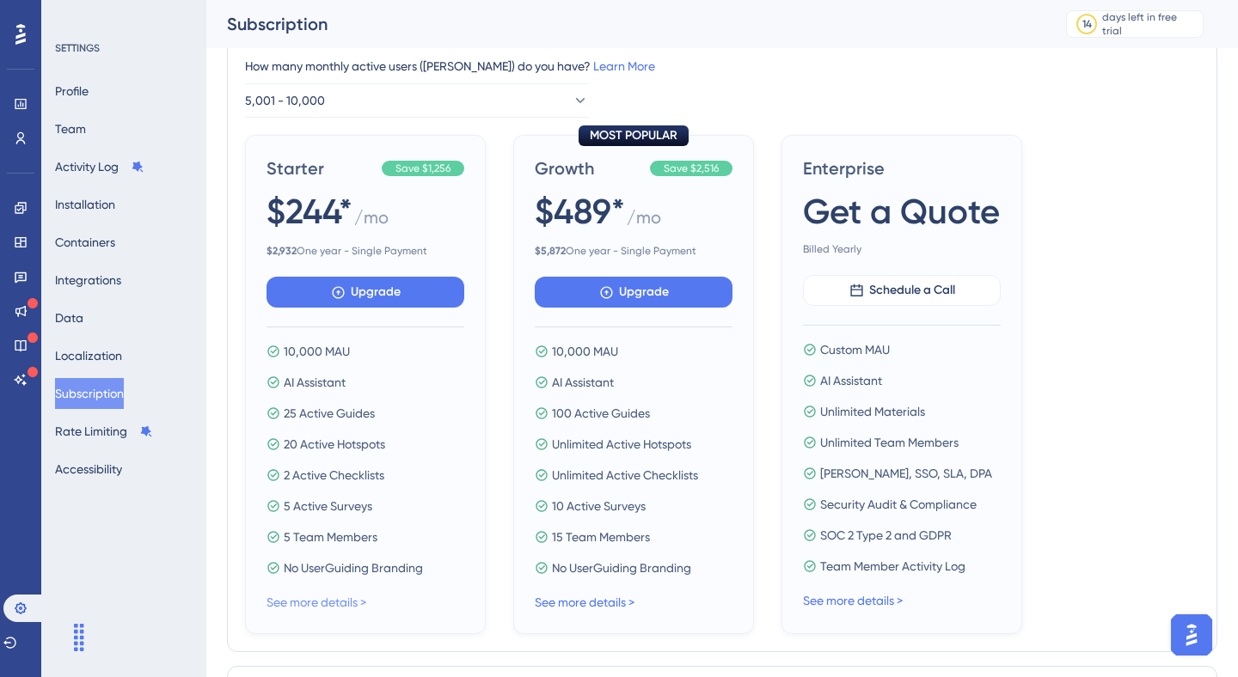
click at [316, 598] on link "See more details >" at bounding box center [316, 603] width 100 height 14
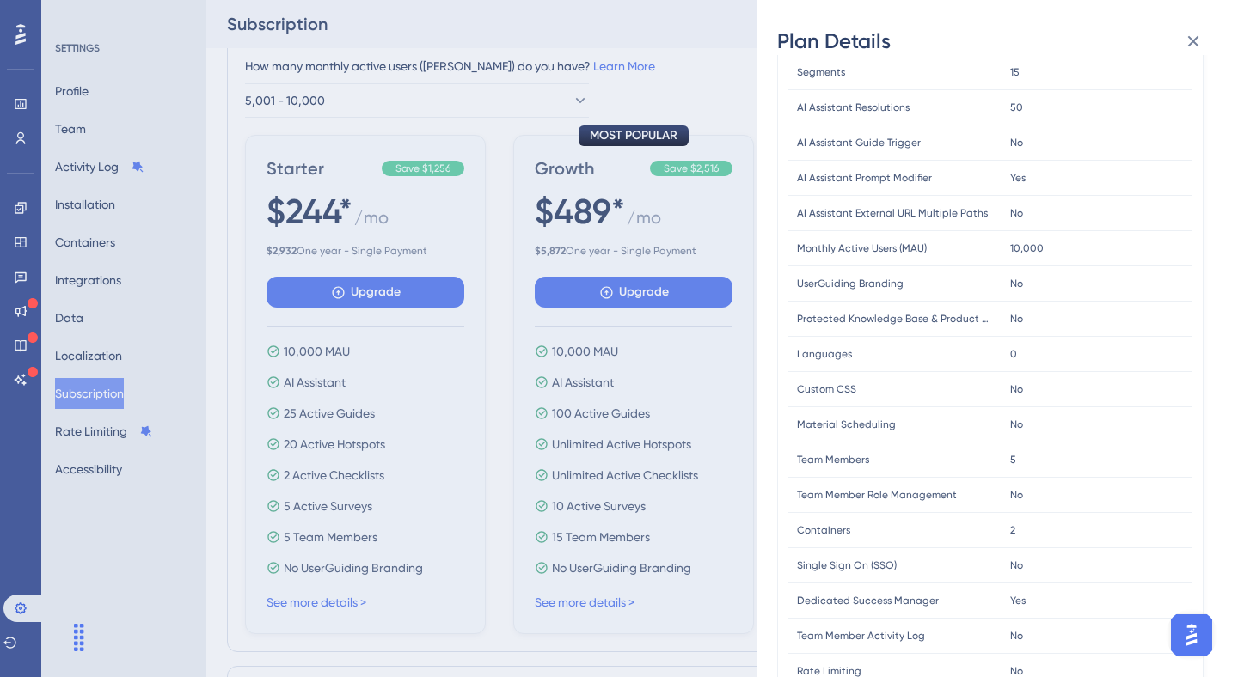
scroll to position [398, 0]
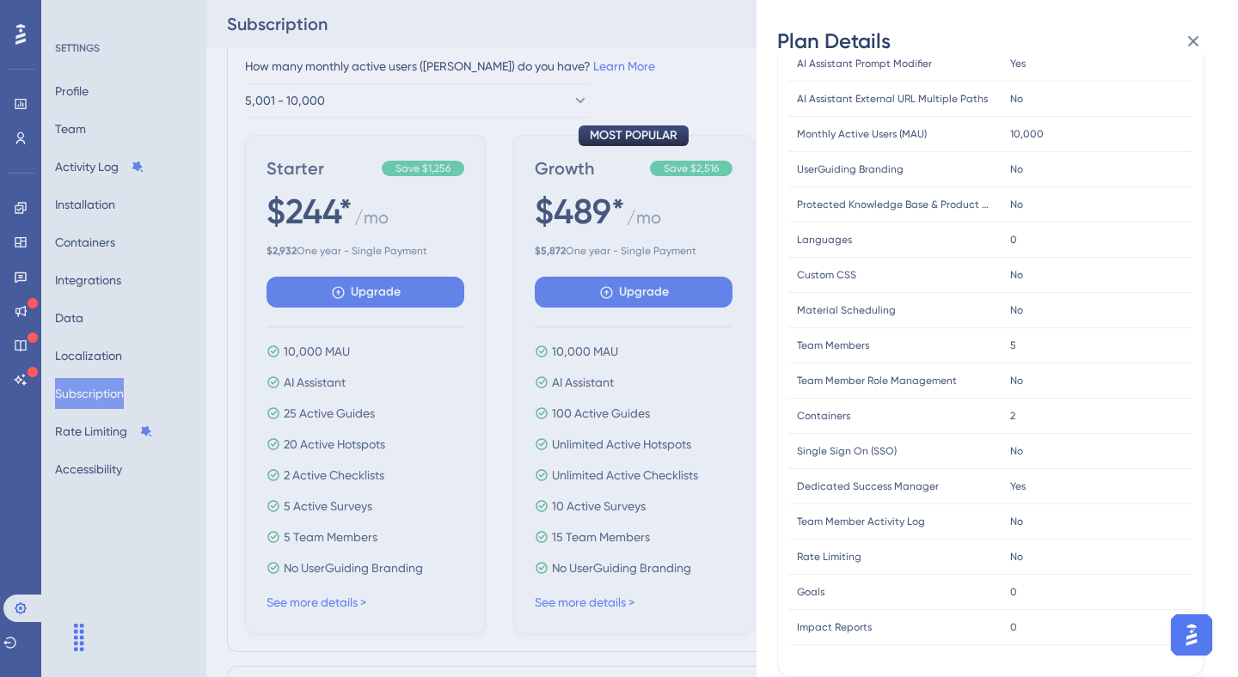
click at [681, 461] on div "Plan Details Plan Type: Starter Yearly FEATURE LIMIT Active Guides Active Guide…" at bounding box center [619, 338] width 1238 height 677
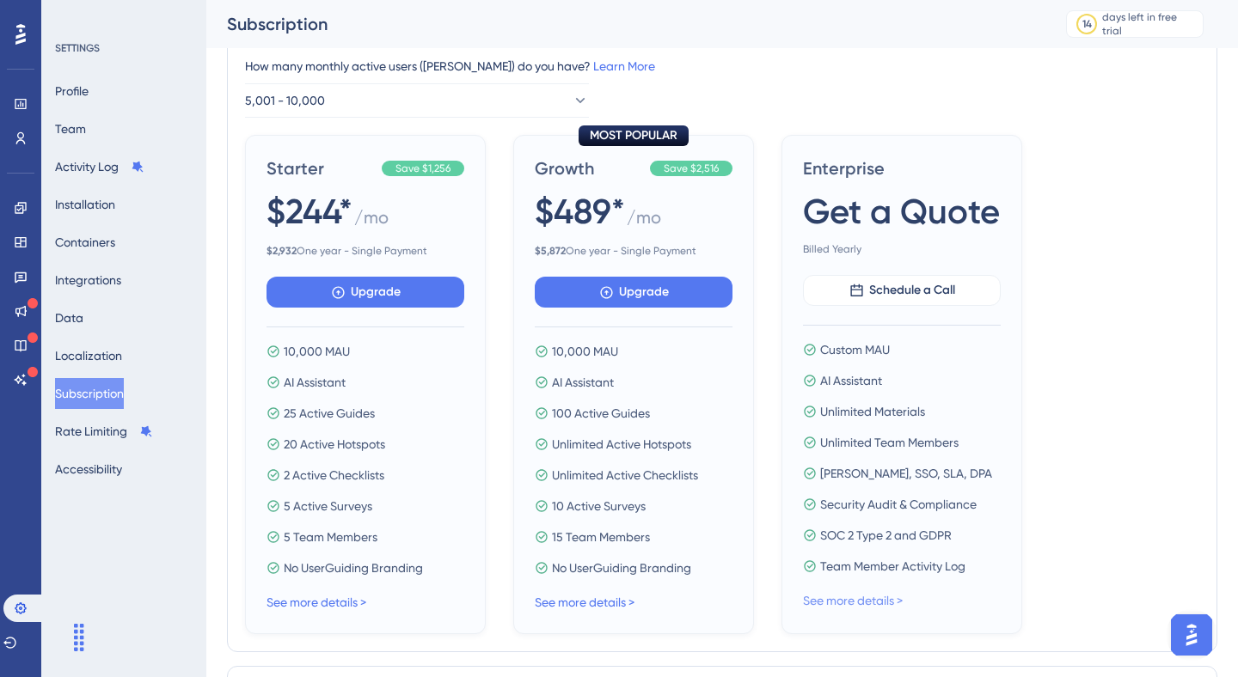
click at [883, 597] on link "See more details >" at bounding box center [853, 601] width 100 height 14
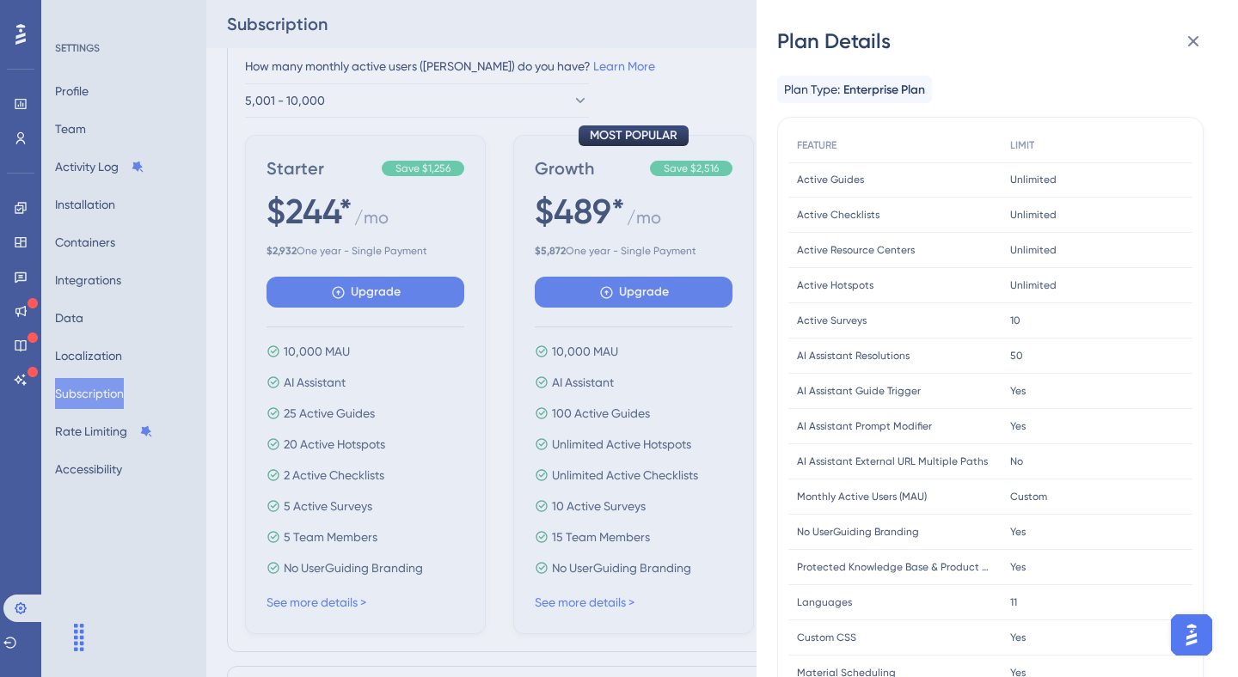
scroll to position [363, 0]
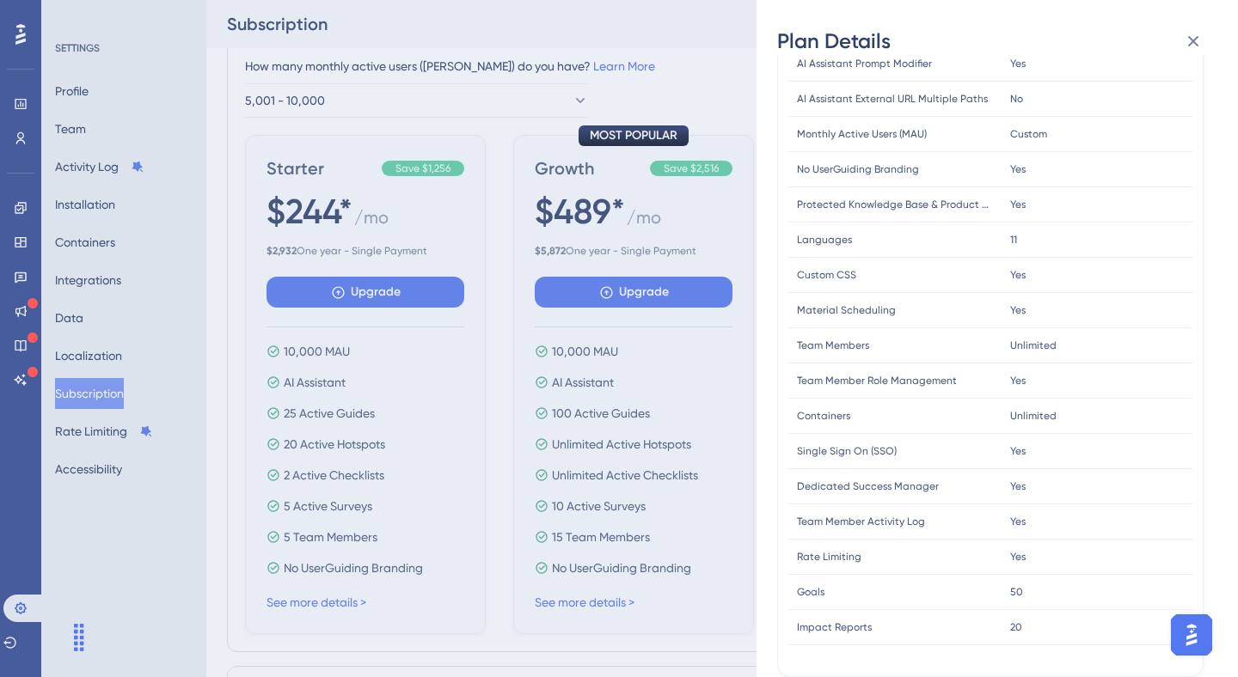
click at [664, 350] on div "Plan Details Plan Type: Enterprise Plan FEATURE LIMIT Active Guides Active Guid…" at bounding box center [619, 338] width 1238 height 677
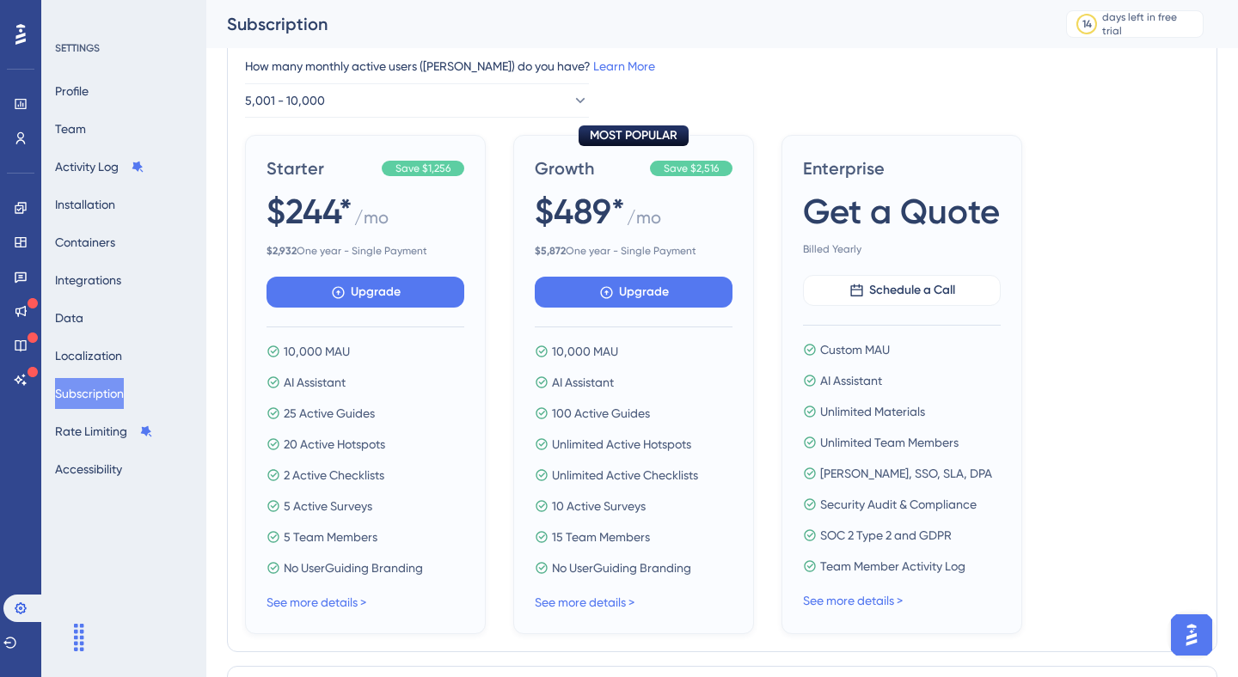
scroll to position [187, 0]
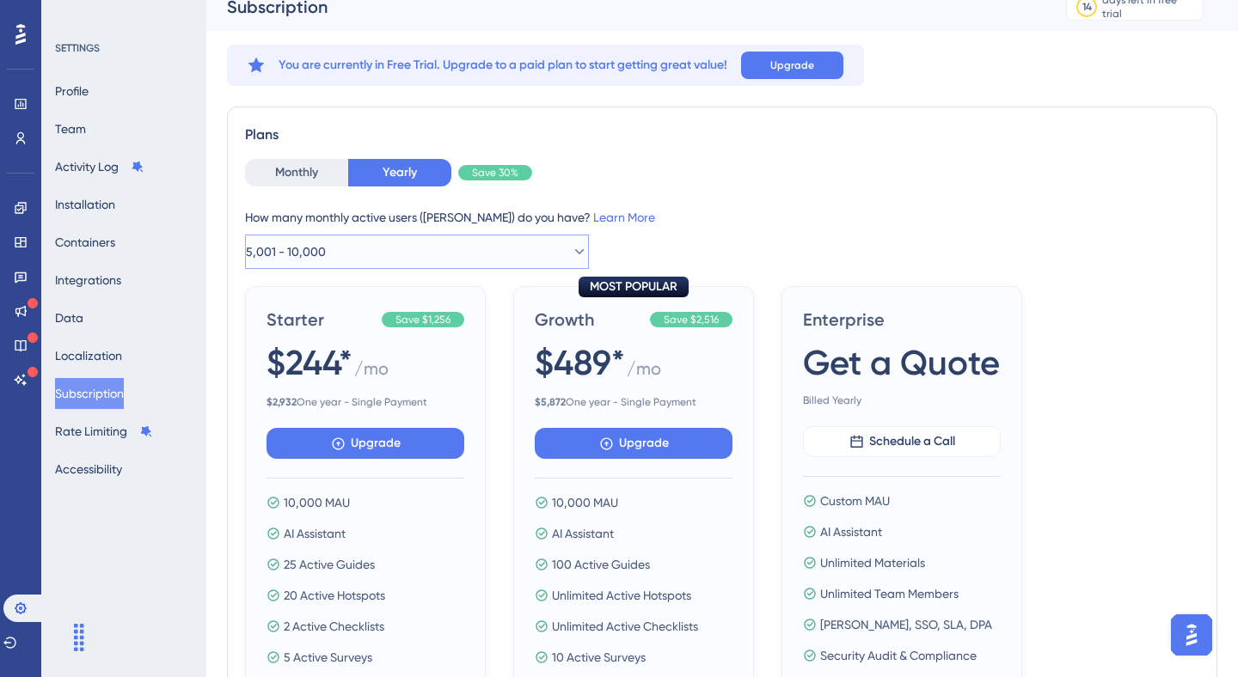
click at [333, 266] on button "5,001 - 10,000" at bounding box center [417, 252] width 344 height 34
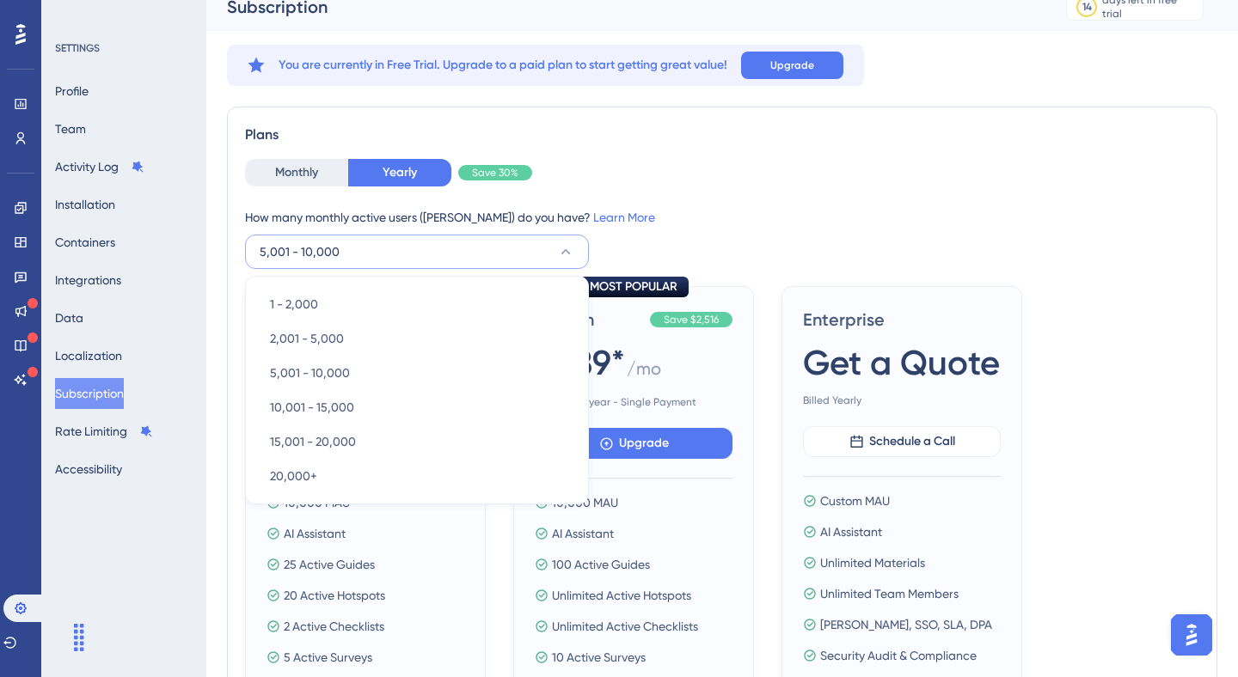
scroll to position [69, 0]
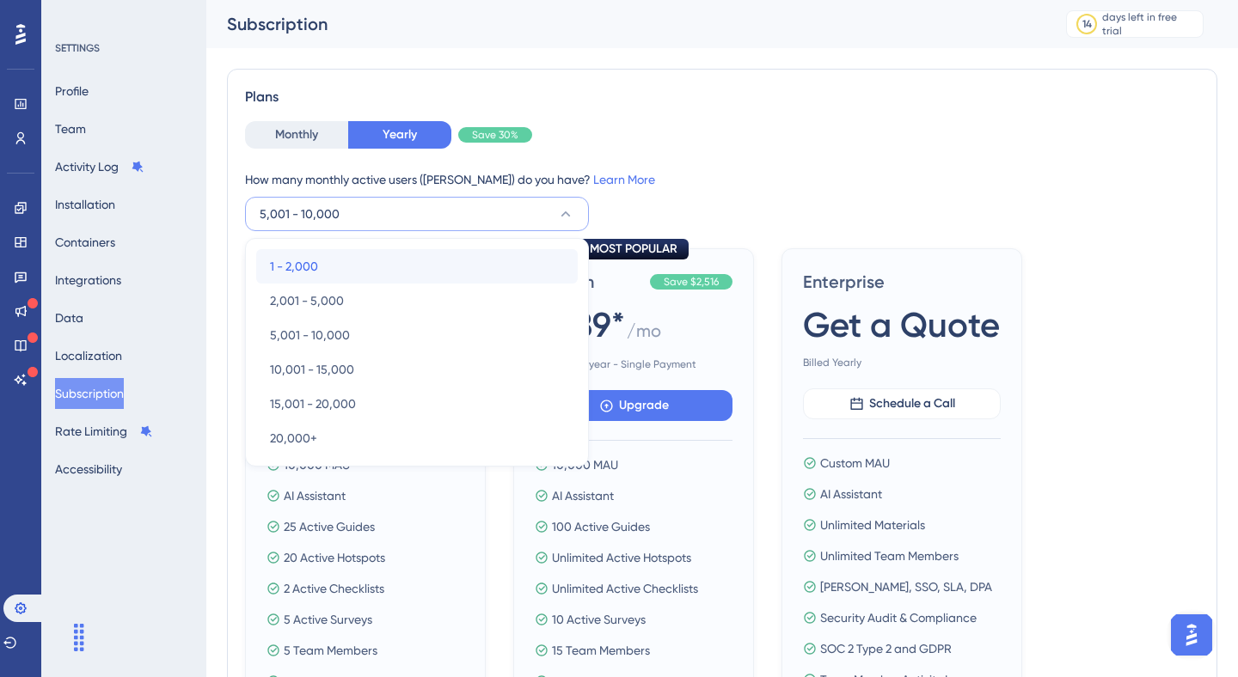
click at [326, 262] on div "1 - 2,000 1 - 2,000" at bounding box center [417, 266] width 294 height 34
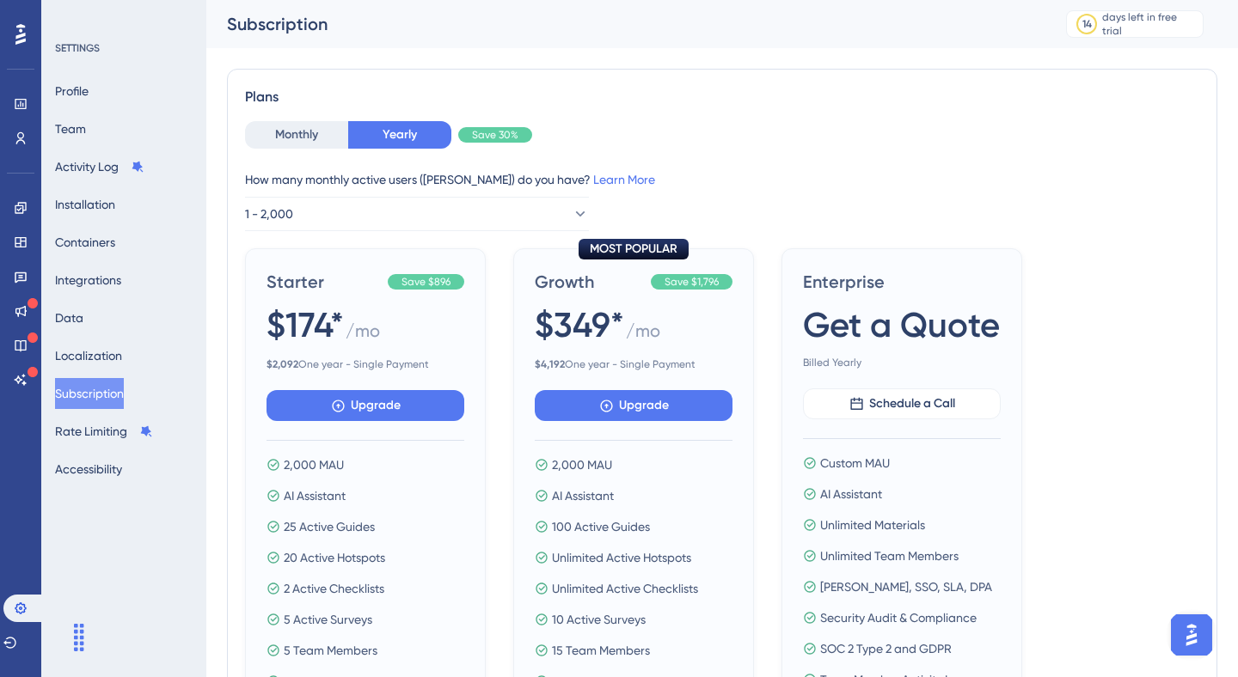
click at [308, 149] on div "Monthly Yearly Save 30% How many monthly active users ([PERSON_NAME]) do you ha…" at bounding box center [722, 176] width 954 height 110
click at [308, 141] on button "Monthly" at bounding box center [296, 135] width 103 height 28
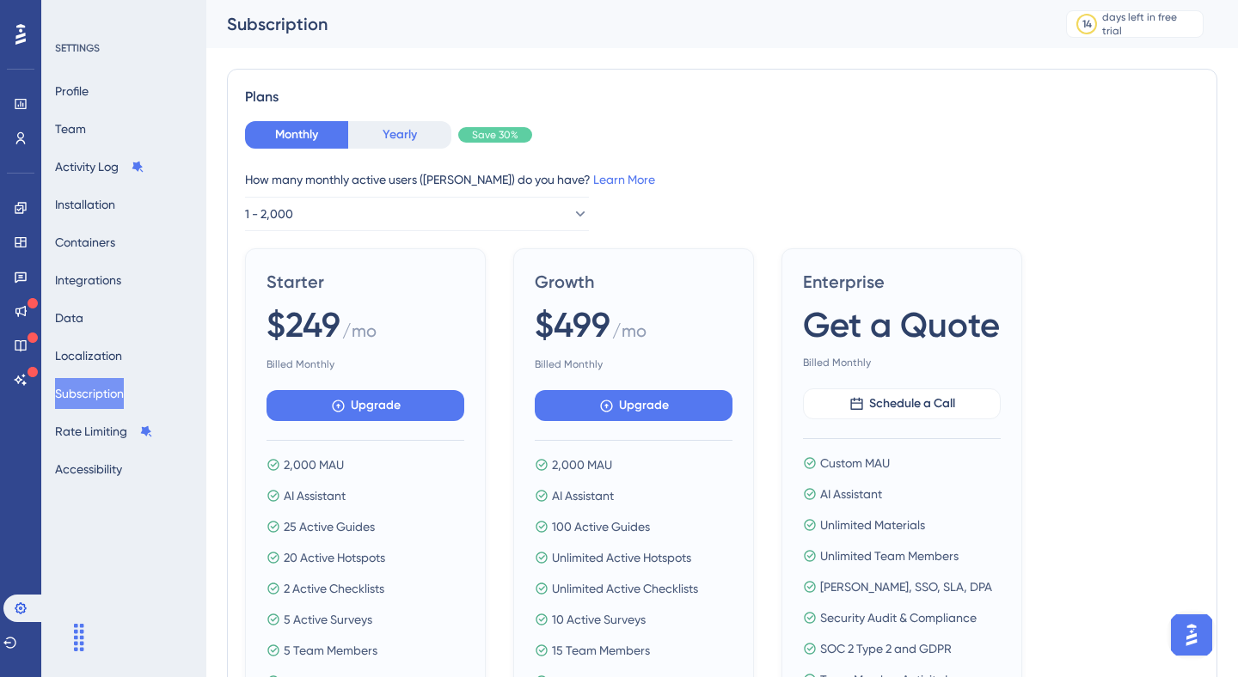
click at [359, 127] on button "Yearly" at bounding box center [399, 135] width 103 height 28
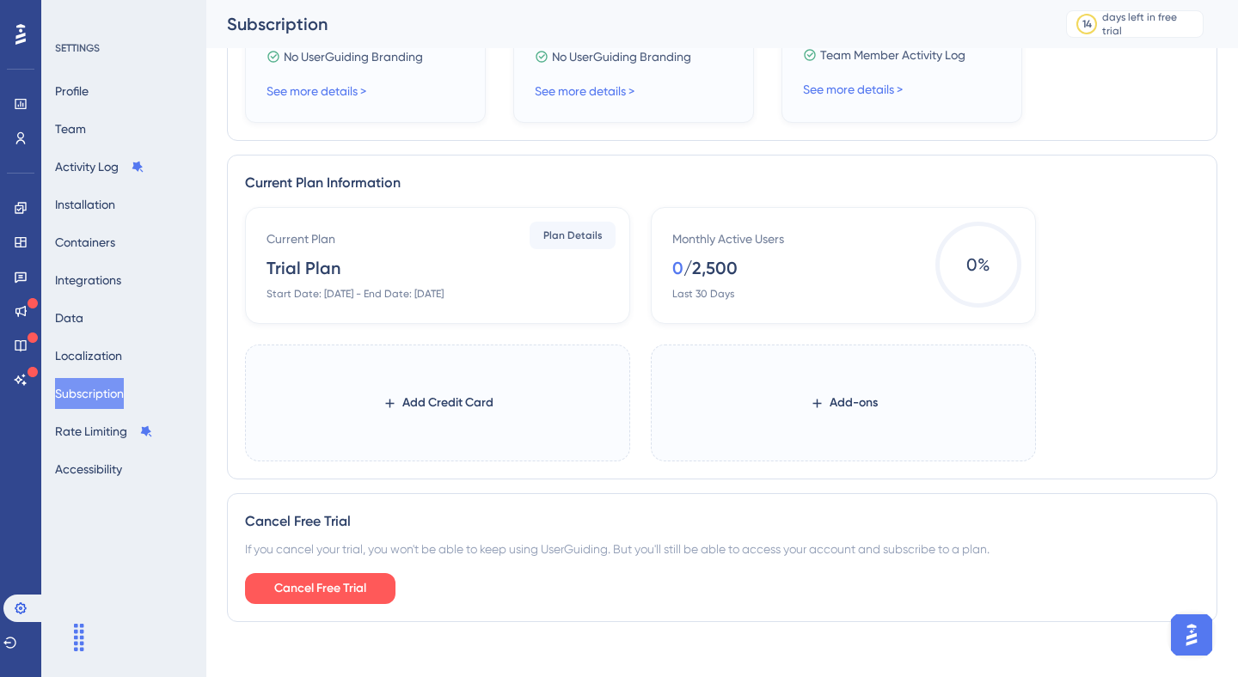
scroll to position [707, 0]
